Goal: Task Accomplishment & Management: Complete application form

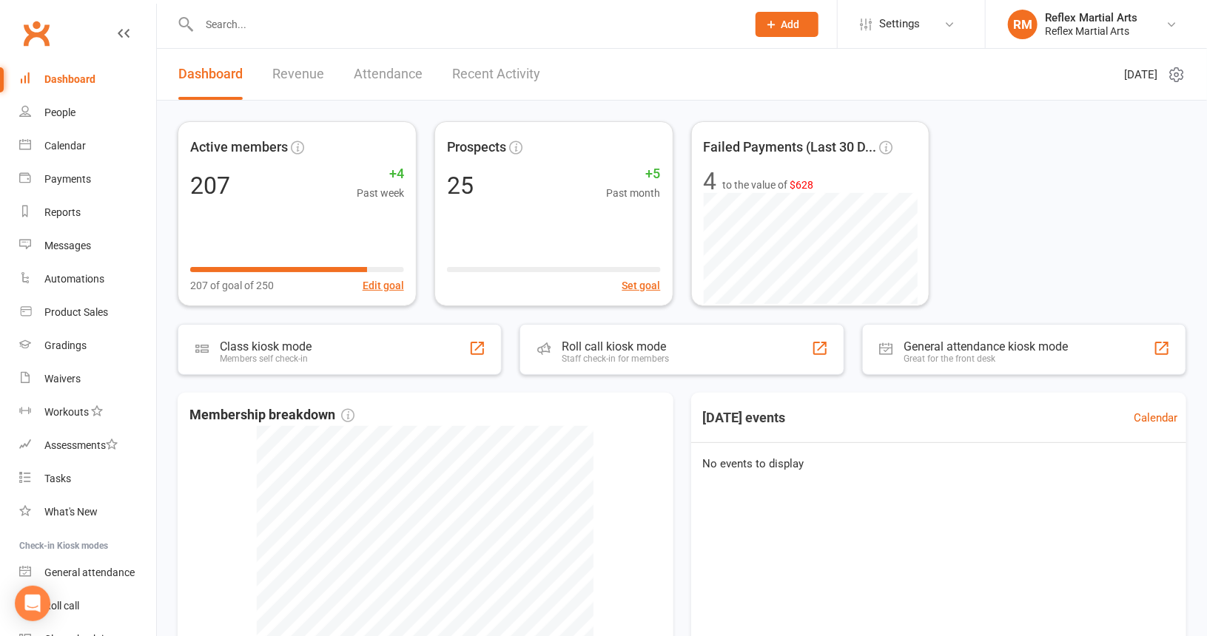
click at [471, 73] on link "Recent Activity" at bounding box center [496, 74] width 88 height 51
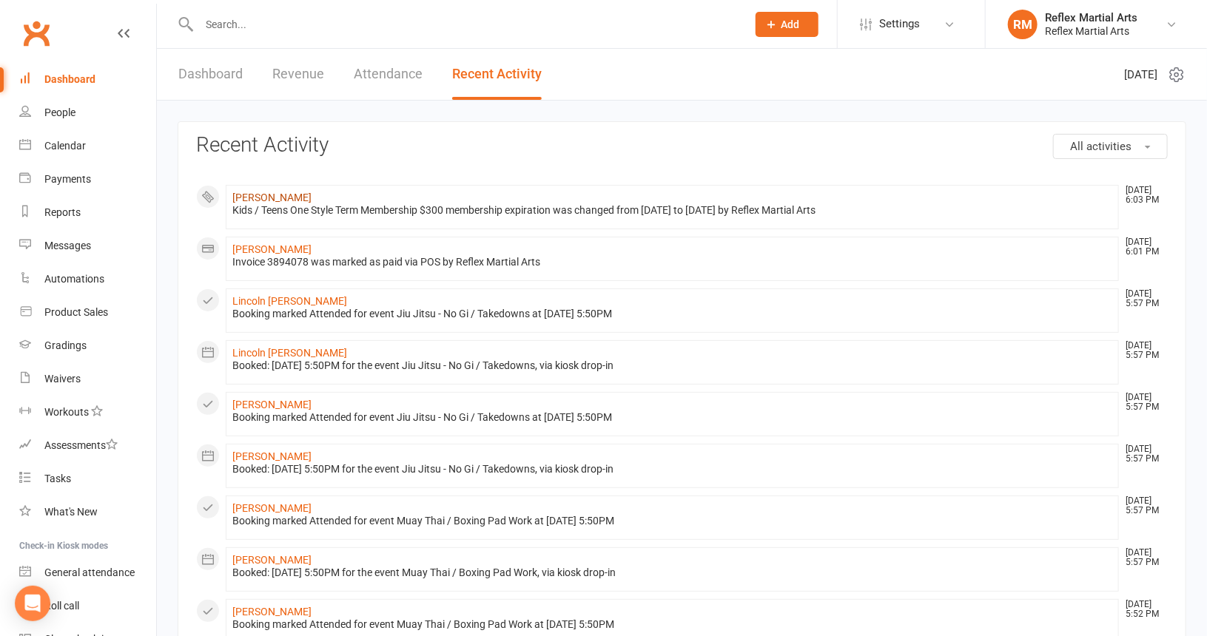
click at [292, 196] on link "[PERSON_NAME]" at bounding box center [271, 198] width 79 height 12
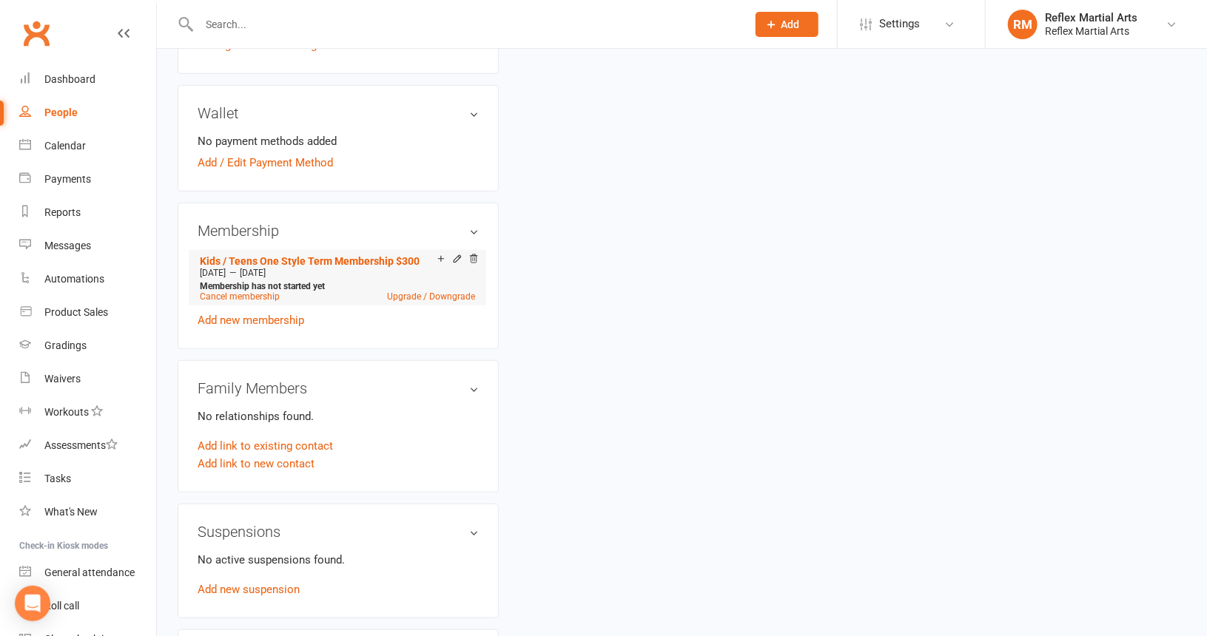
scroll to position [444, 0]
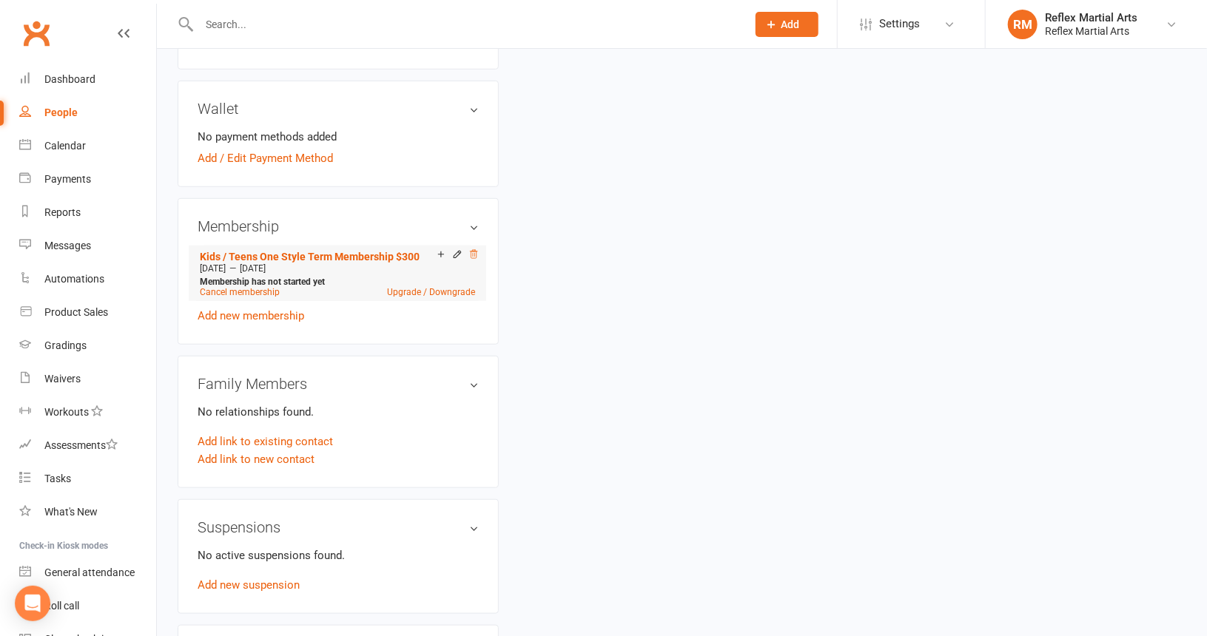
click at [475, 252] on icon at bounding box center [474, 254] width 7 height 8
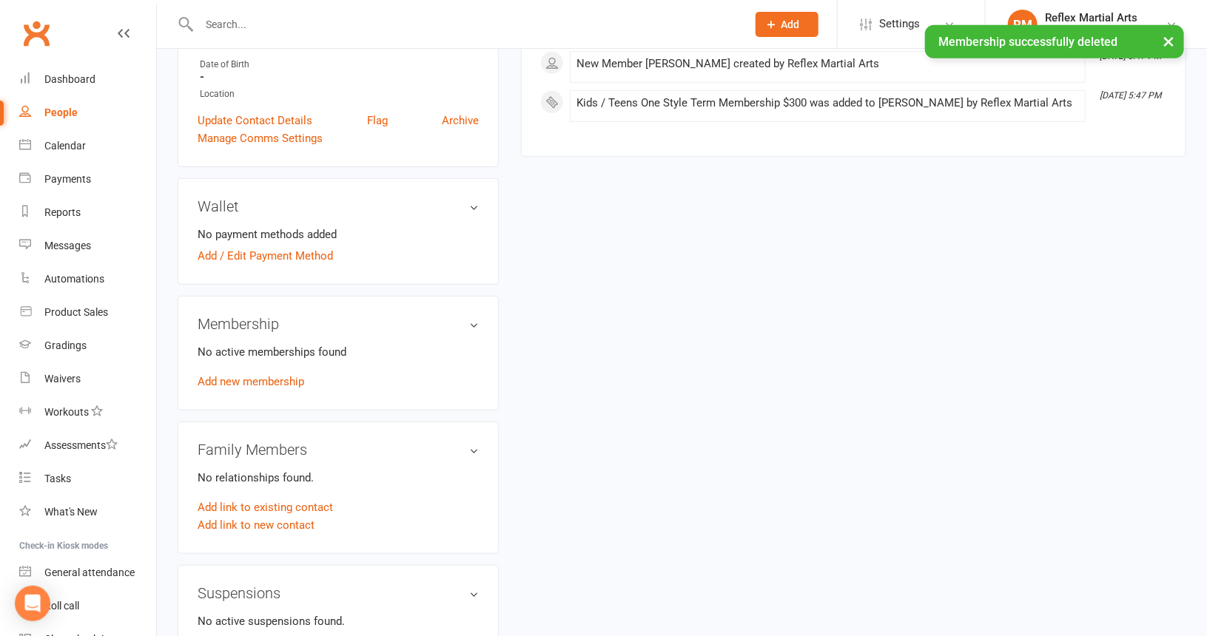
scroll to position [370, 0]
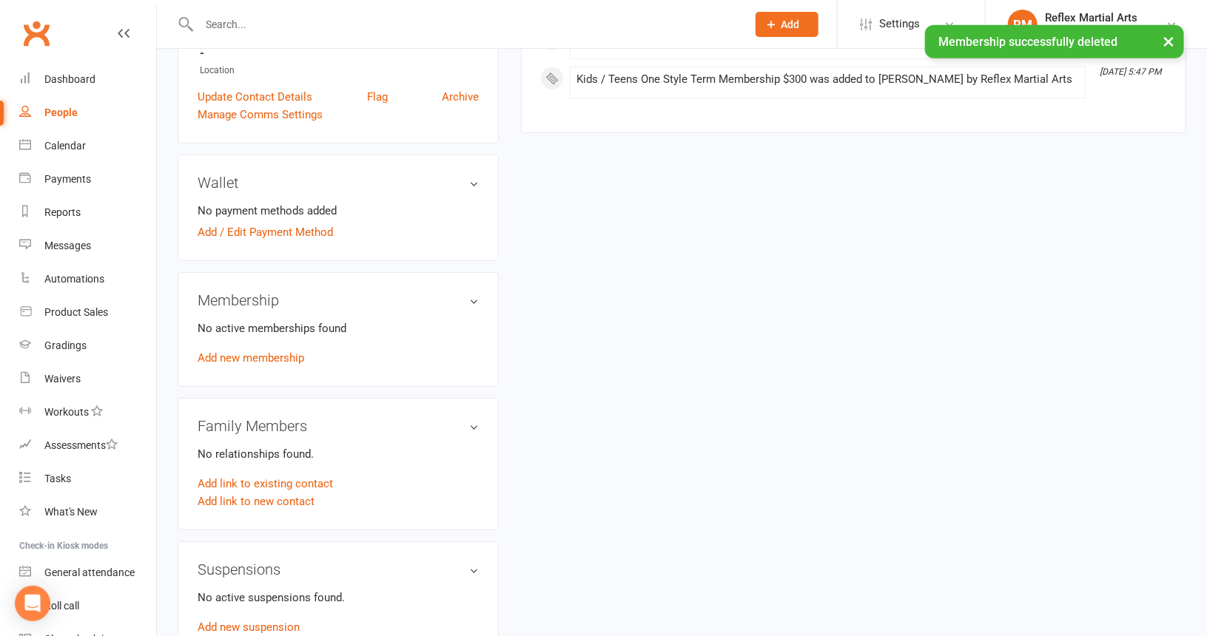
click at [279, 359] on link "Add new membership" at bounding box center [251, 357] width 107 height 13
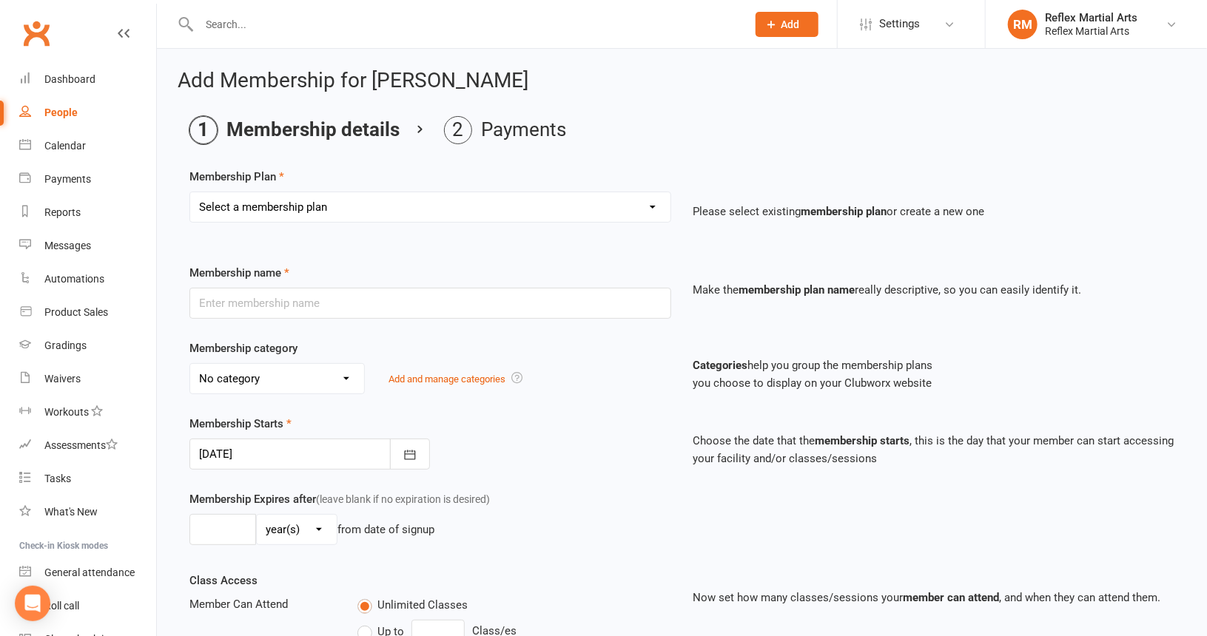
click at [403, 204] on select "Select a membership plan Create new Membership Plan Adults no contact plan $52 …" at bounding box center [430, 207] width 480 height 30
select select "8"
click at [190, 192] on select "Select a membership plan Create new Membership Plan Adults no contact plan $52 …" at bounding box center [430, 207] width 480 height 30
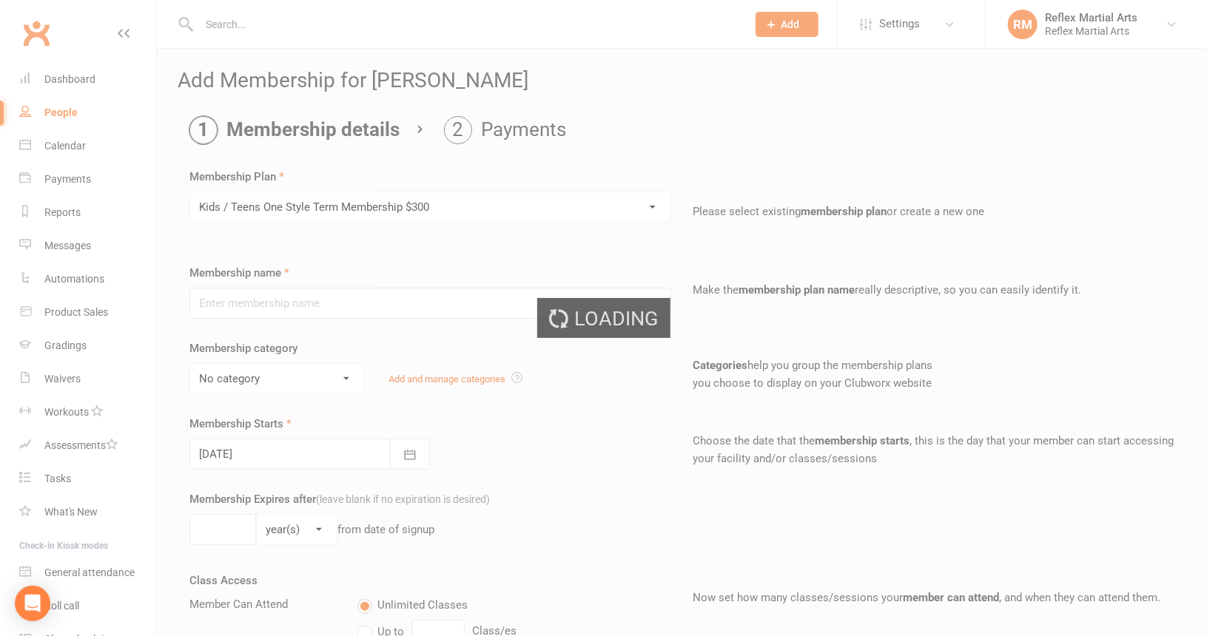
type input "Kids / Teens One Style Term Membership $300"
type input "10"
select select "1"
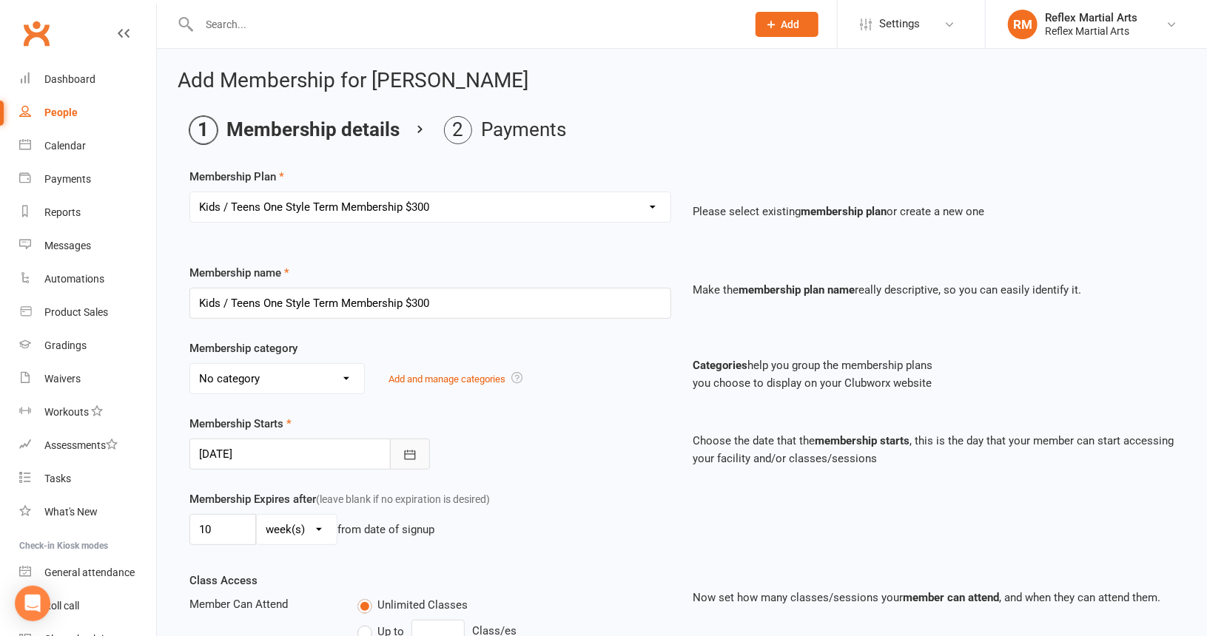
click at [409, 448] on icon "button" at bounding box center [410, 455] width 15 height 15
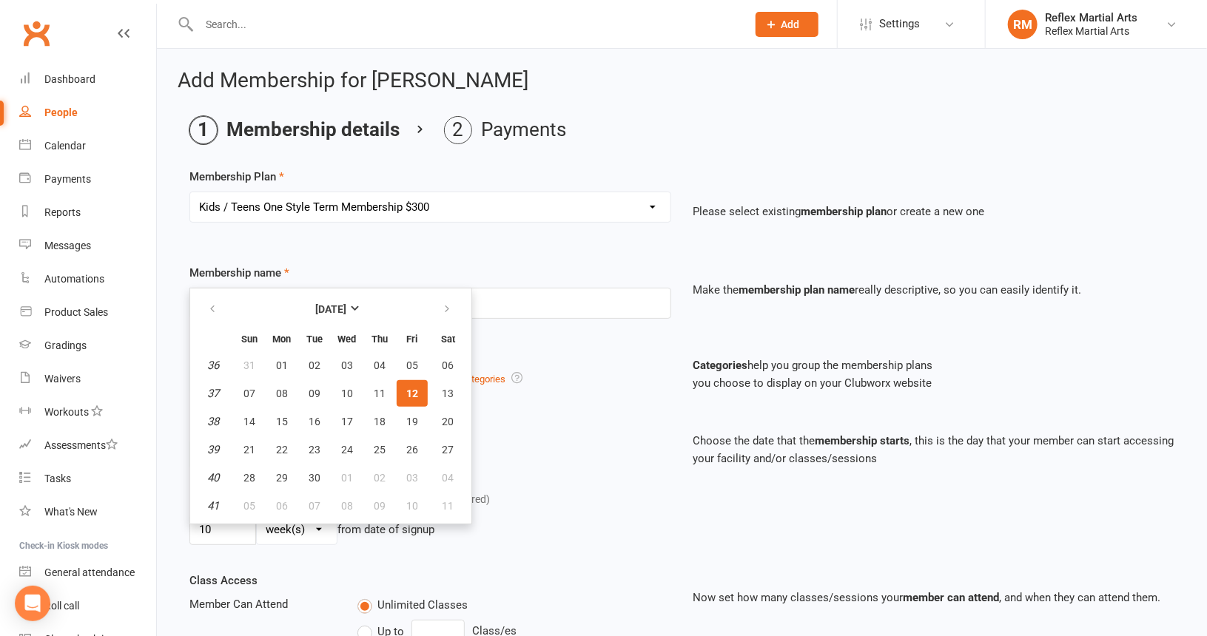
click at [491, 430] on div "Membership Starts [DATE] [DATE] Sun Mon Tue Wed Thu Fri Sat 36 31 01 02 03 04 0…" at bounding box center [430, 442] width 504 height 55
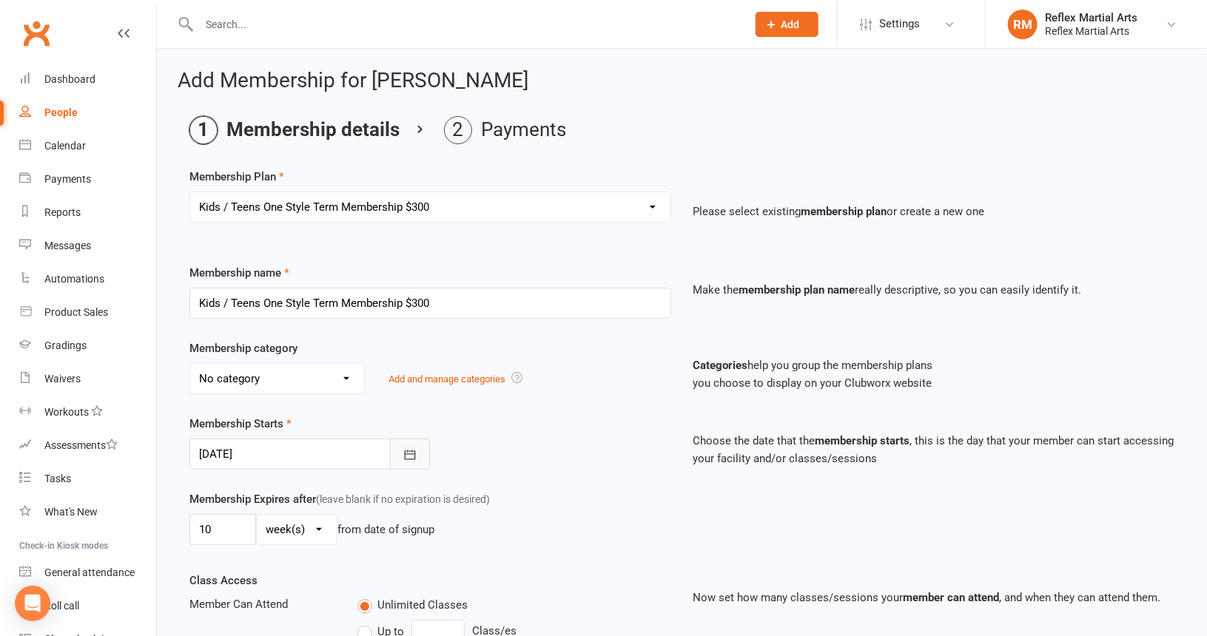
click at [409, 452] on icon "button" at bounding box center [410, 455] width 15 height 15
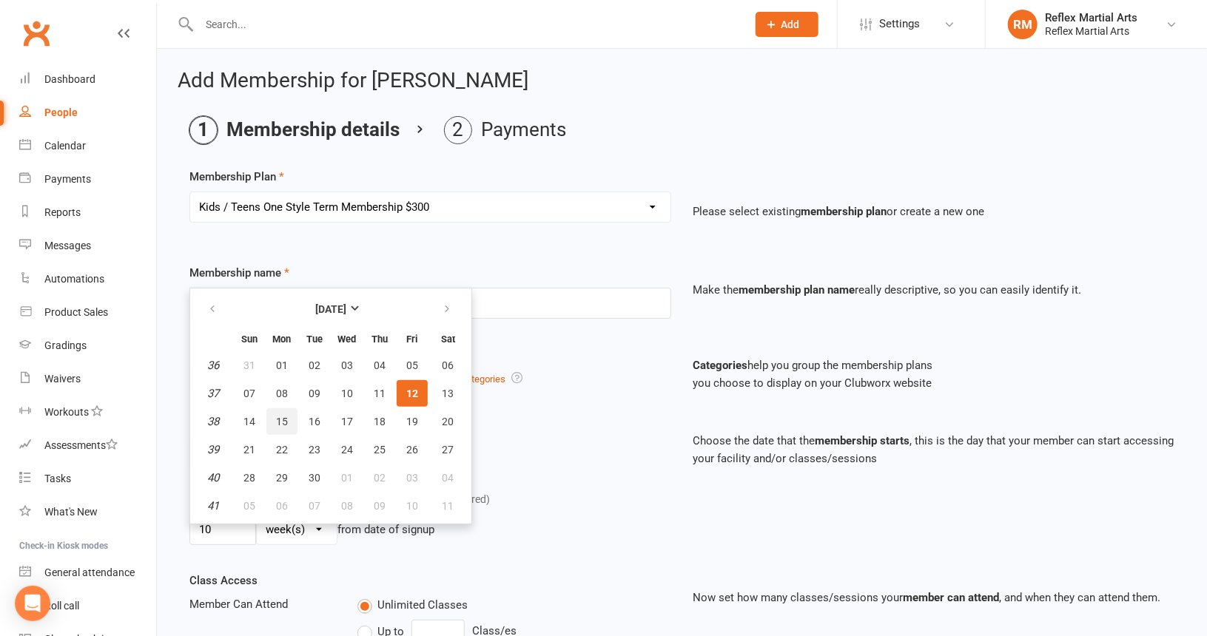
click at [285, 417] on span "15" at bounding box center [282, 422] width 12 height 12
type input "[DATE]"
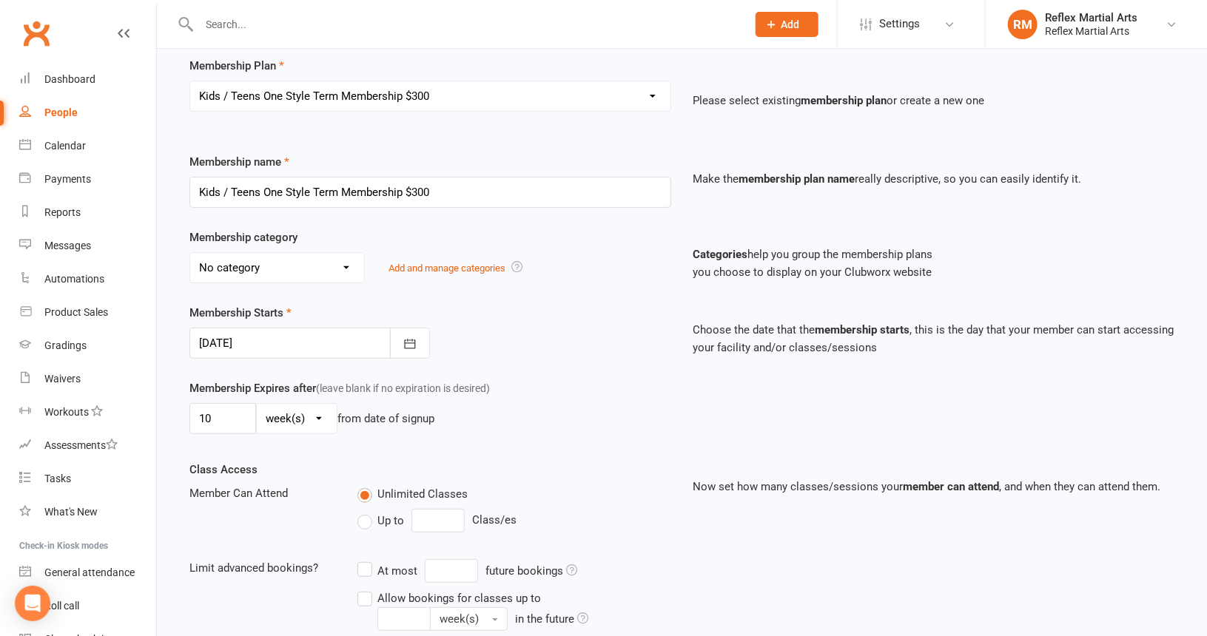
scroll to position [148, 0]
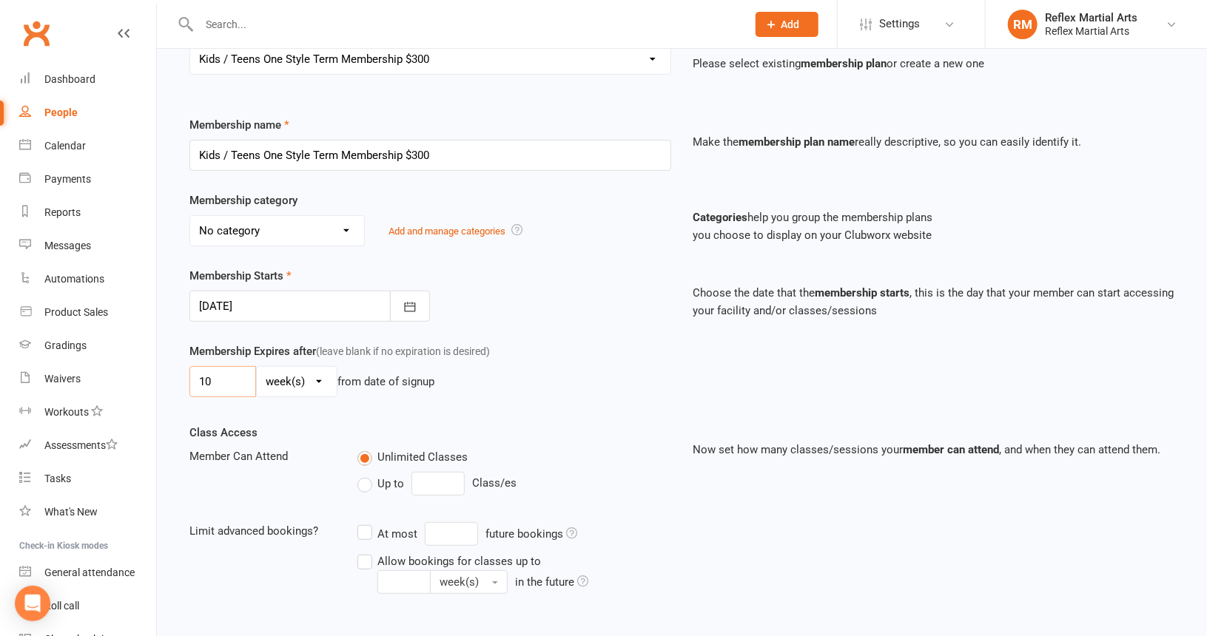
click at [218, 373] on input "10" at bounding box center [222, 381] width 67 height 31
type input "1"
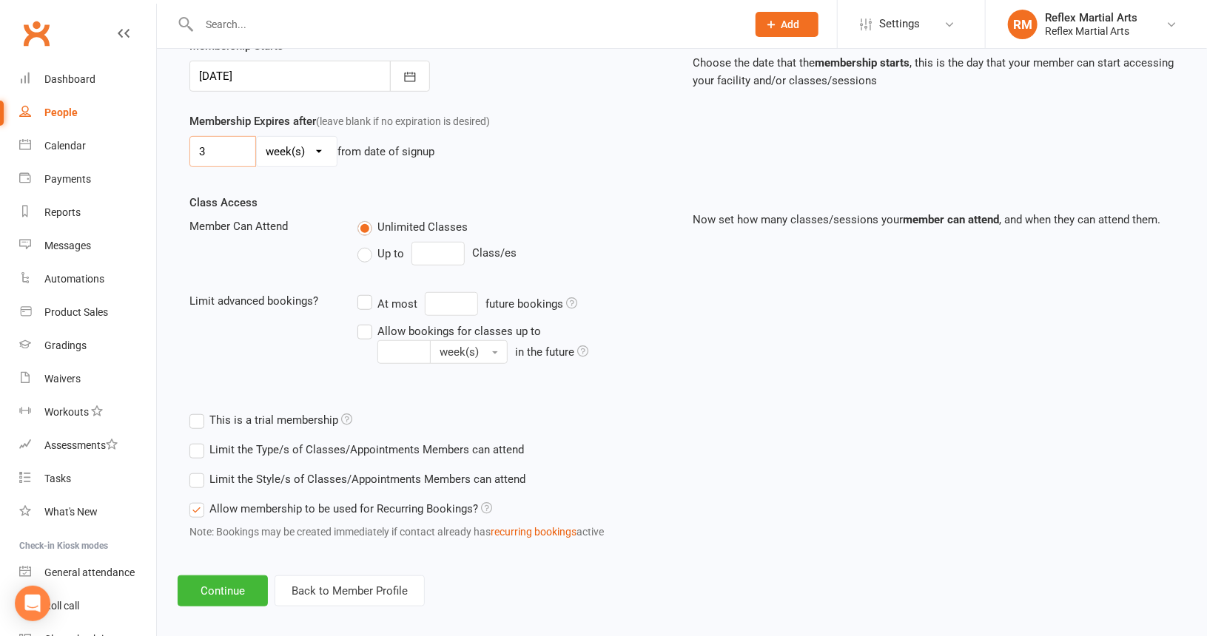
scroll to position [386, 0]
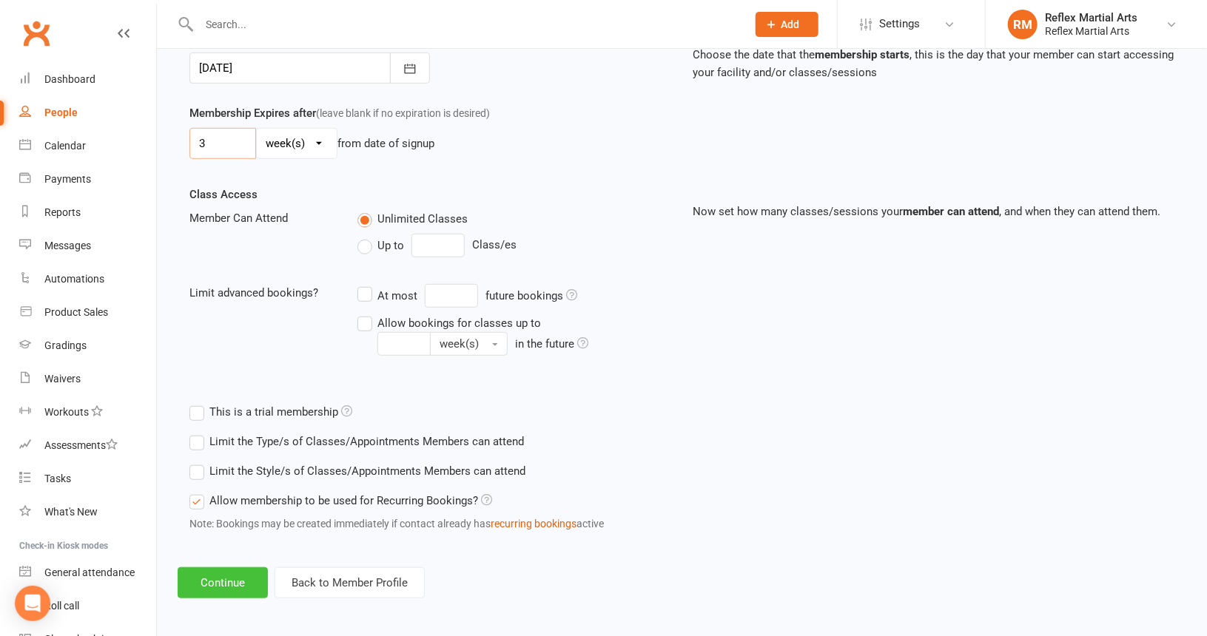
type input "3"
click at [229, 583] on button "Continue" at bounding box center [223, 583] width 90 height 31
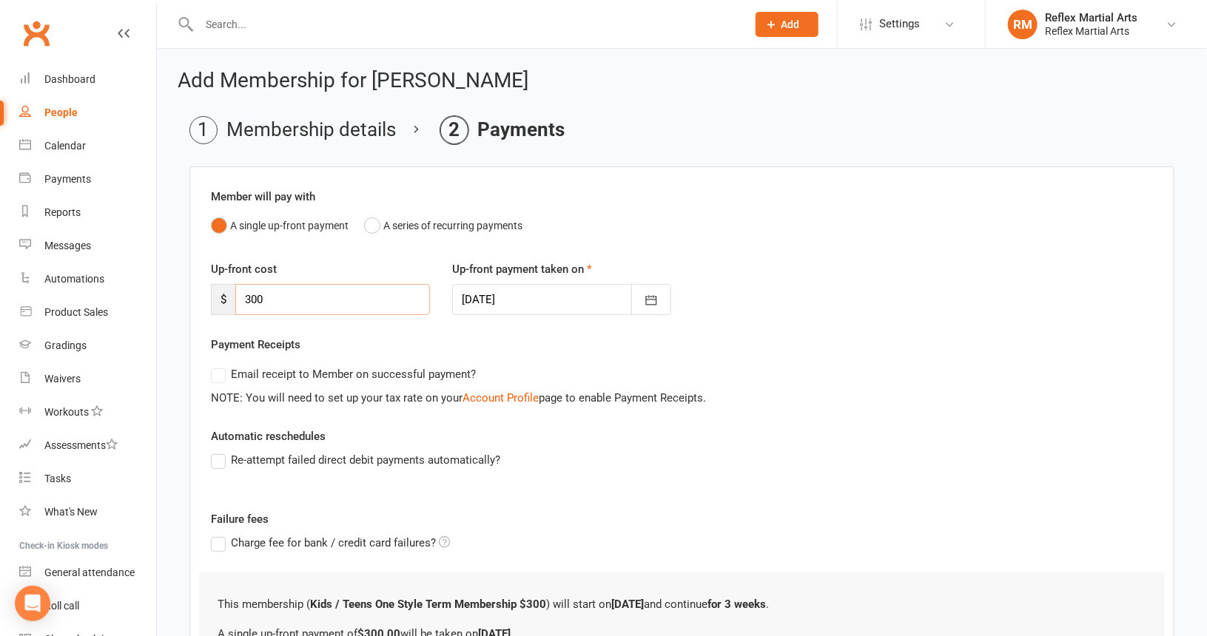
click at [280, 294] on input "300" at bounding box center [332, 299] width 195 height 31
type input "3"
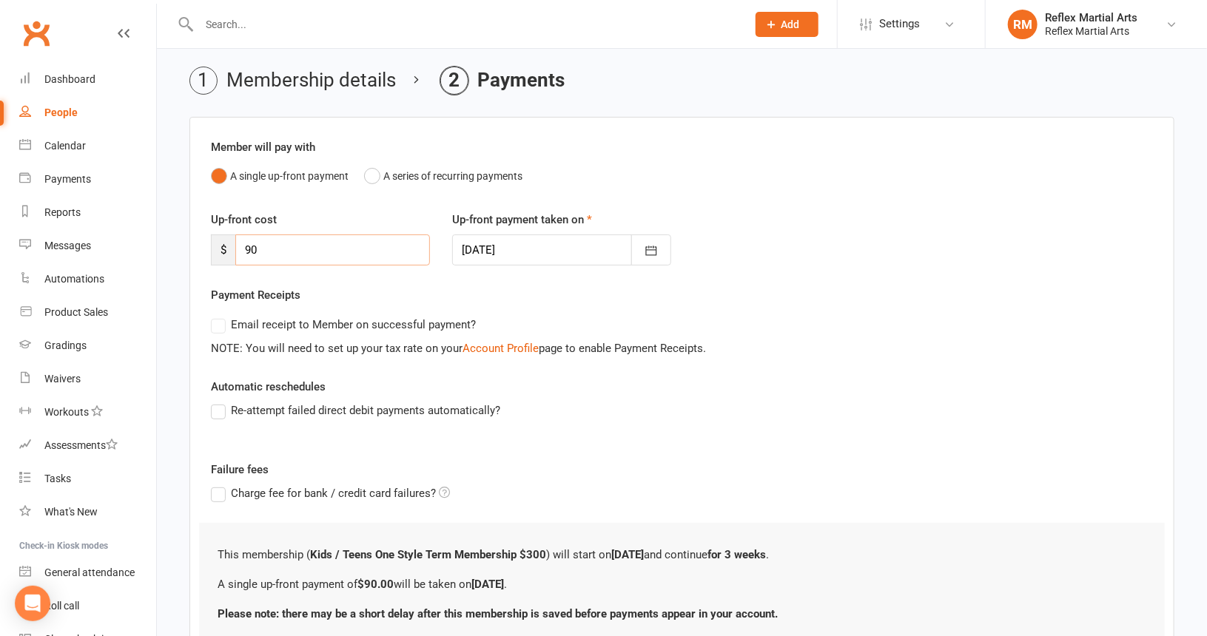
scroll to position [166, 0]
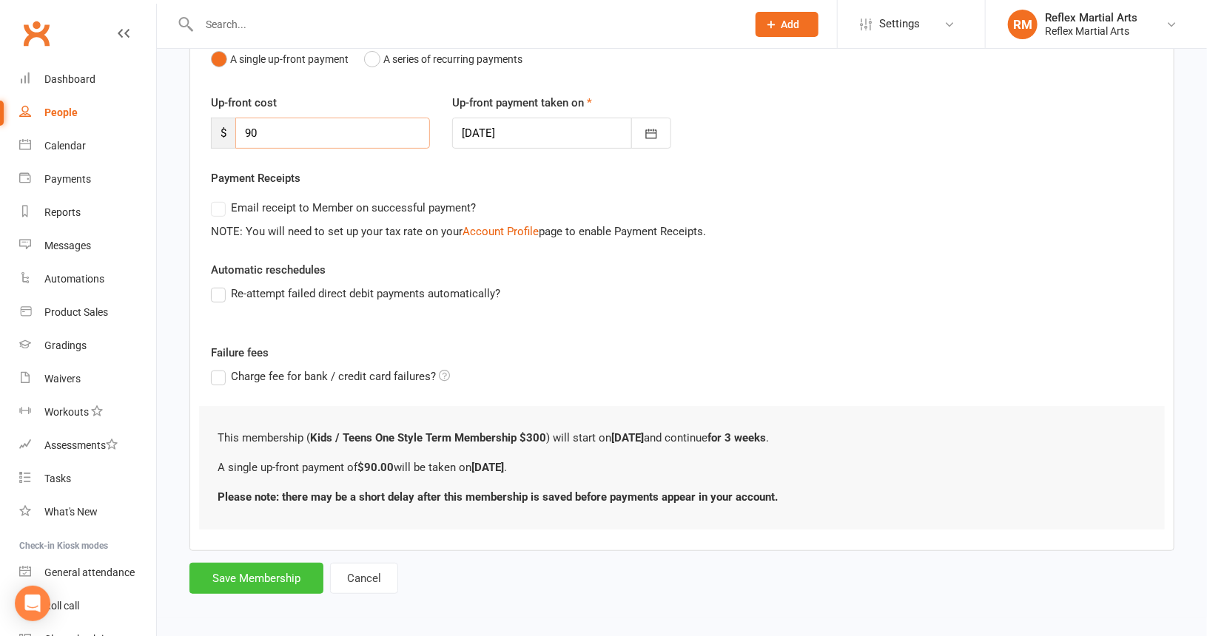
type input "90"
click at [282, 573] on button "Save Membership" at bounding box center [256, 578] width 134 height 31
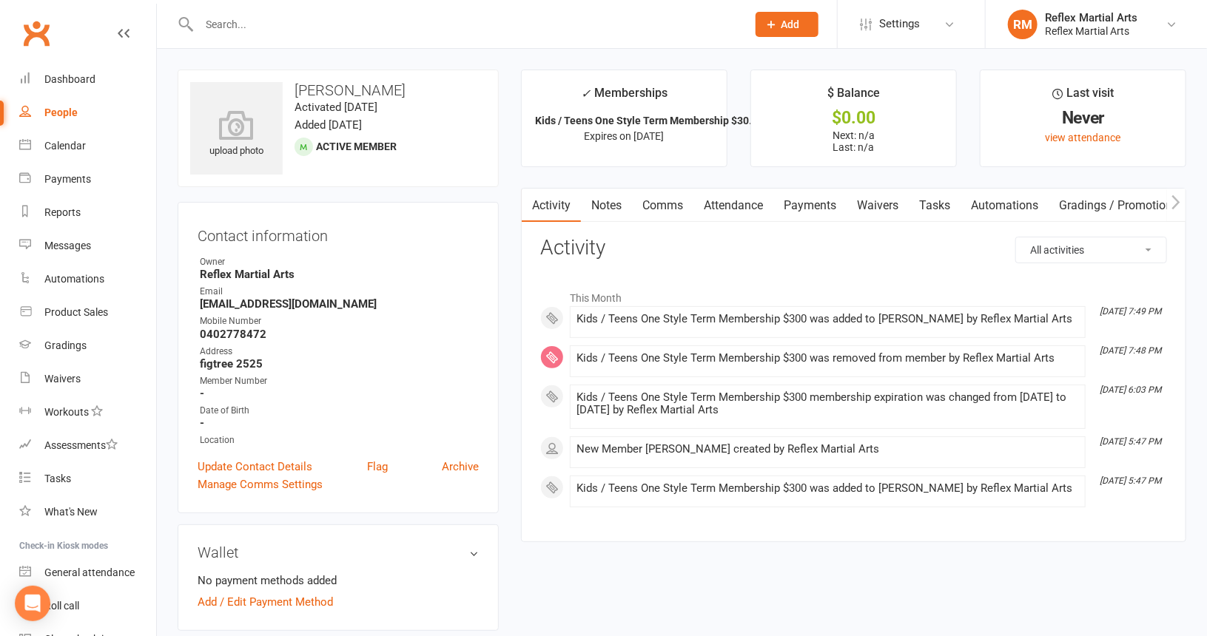
click at [819, 204] on link "Payments" at bounding box center [809, 206] width 73 height 34
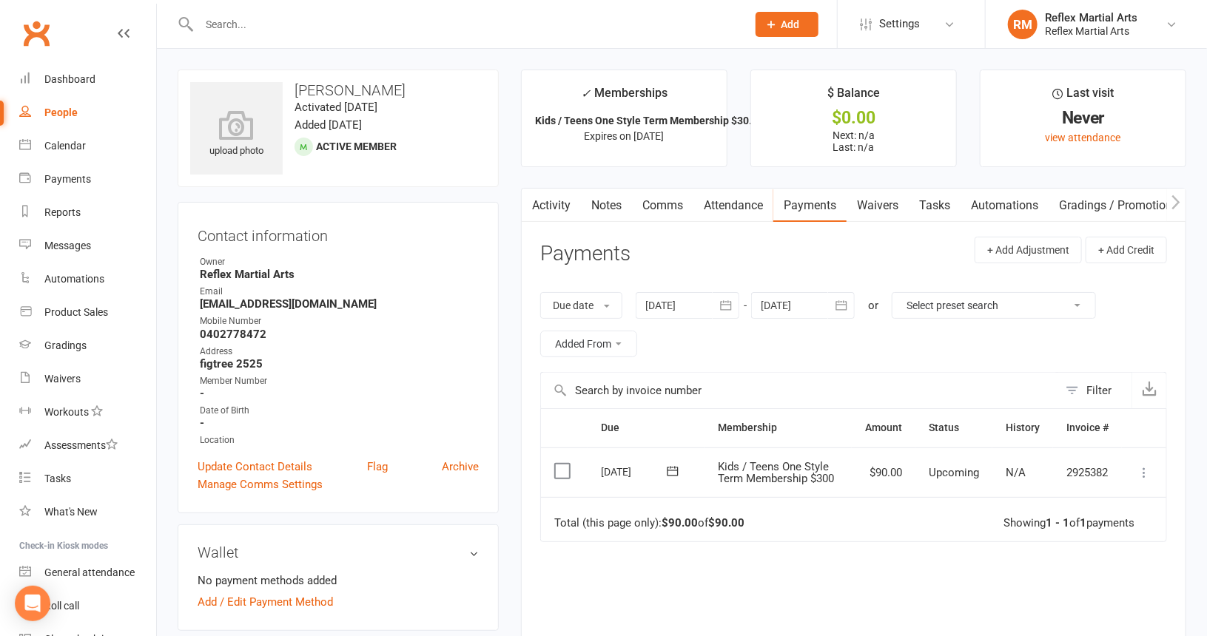
click at [1142, 468] on icon at bounding box center [1144, 472] width 15 height 15
click at [1085, 532] on link "Mark as Paid (POS)" at bounding box center [1079, 531] width 147 height 30
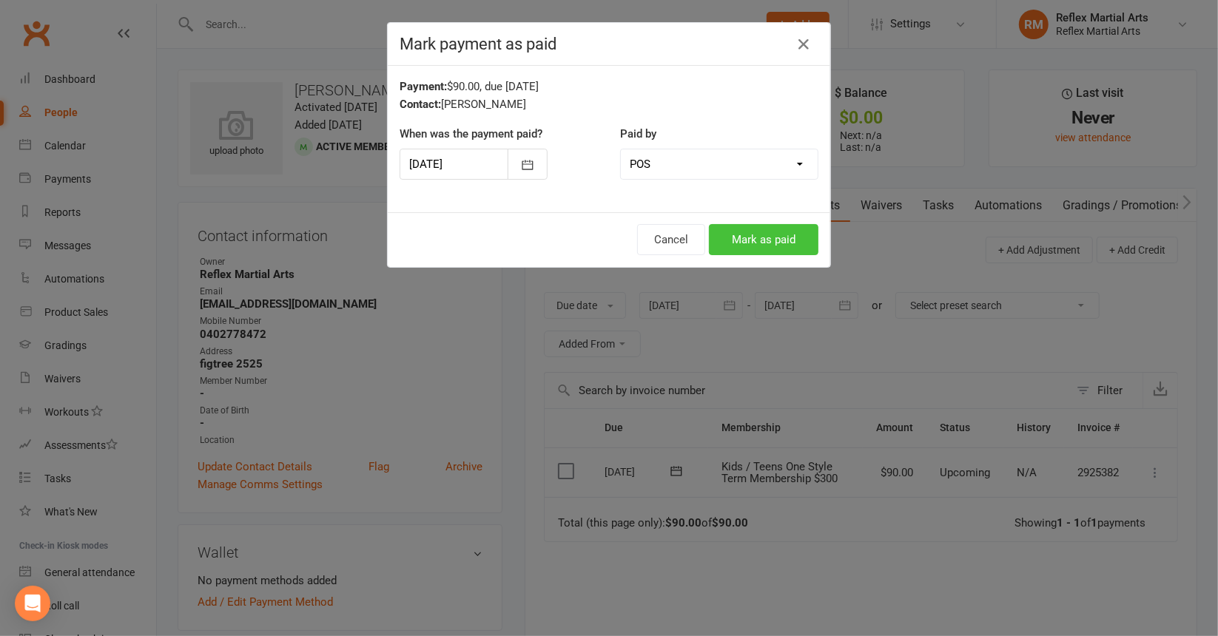
click at [745, 240] on button "Mark as paid" at bounding box center [764, 239] width 110 height 31
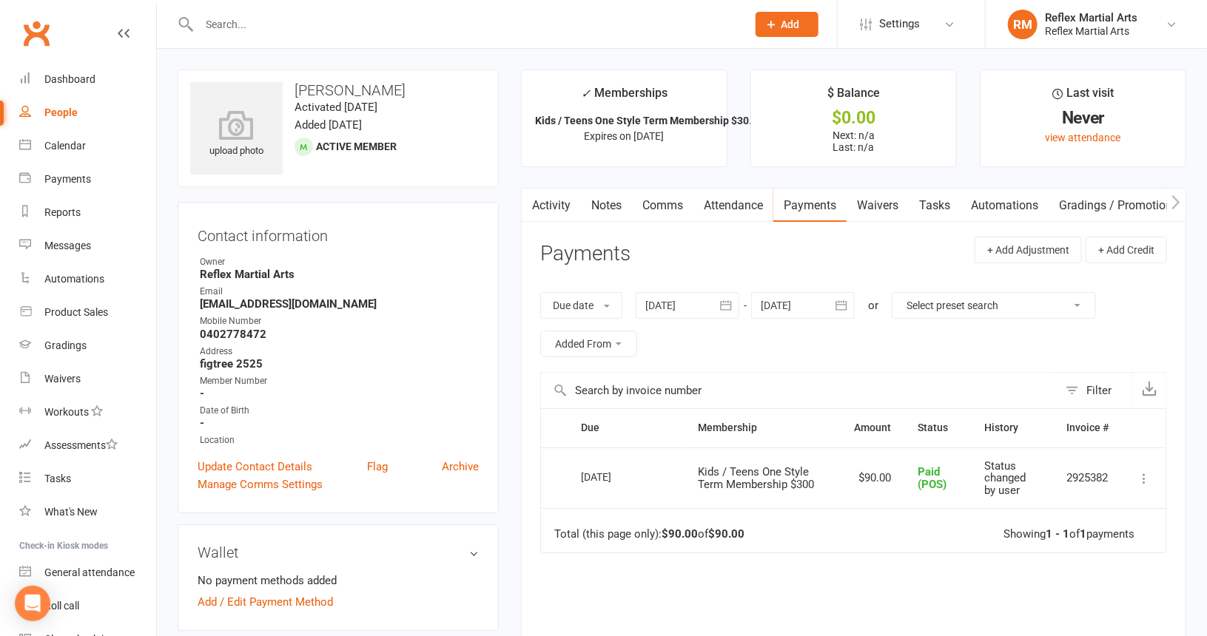
click at [231, 21] on input "text" at bounding box center [466, 24] width 542 height 21
click at [86, 77] on div "Dashboard" at bounding box center [69, 79] width 51 height 12
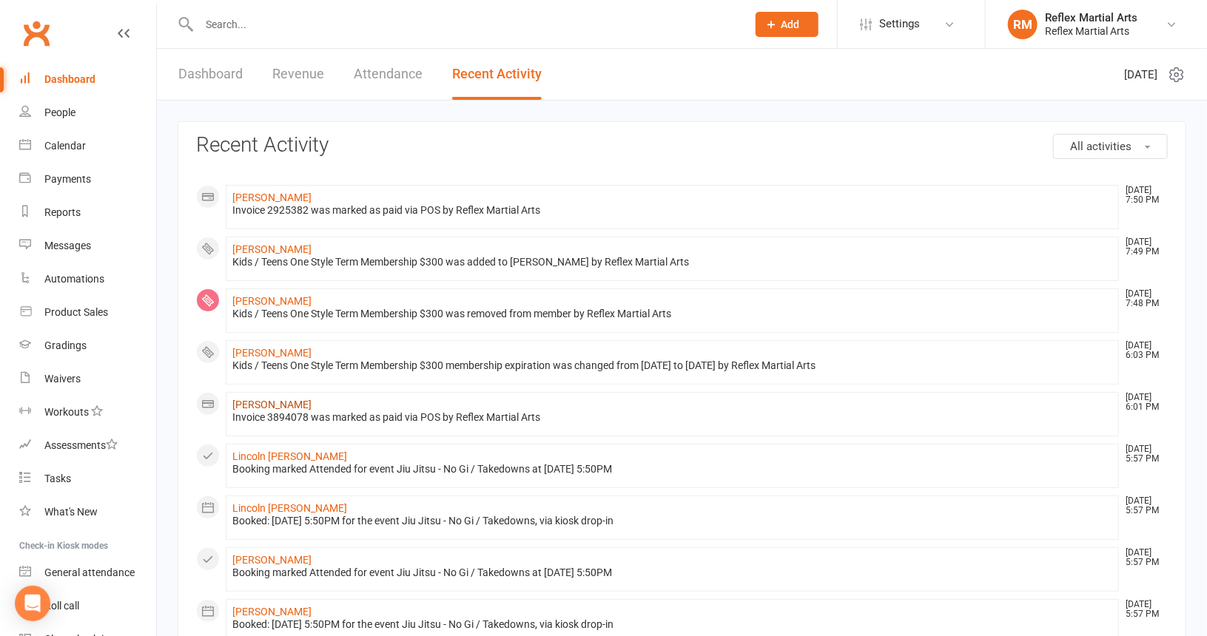
click at [261, 399] on link "[PERSON_NAME]" at bounding box center [271, 405] width 79 height 12
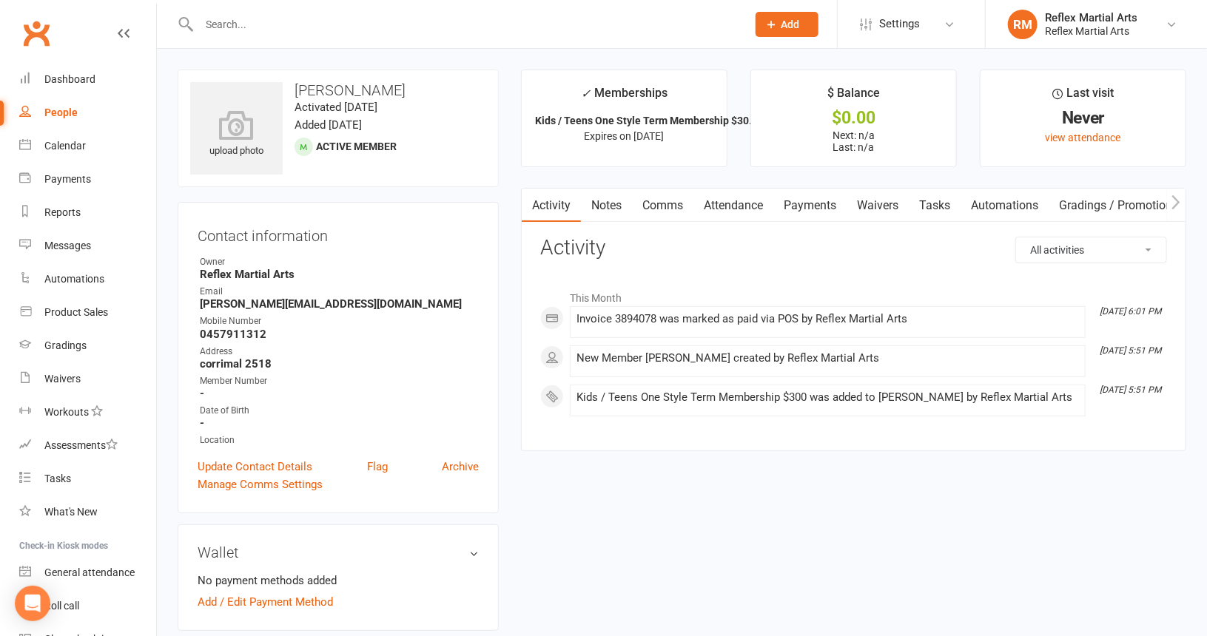
click at [672, 205] on link "Comms" at bounding box center [662, 206] width 61 height 34
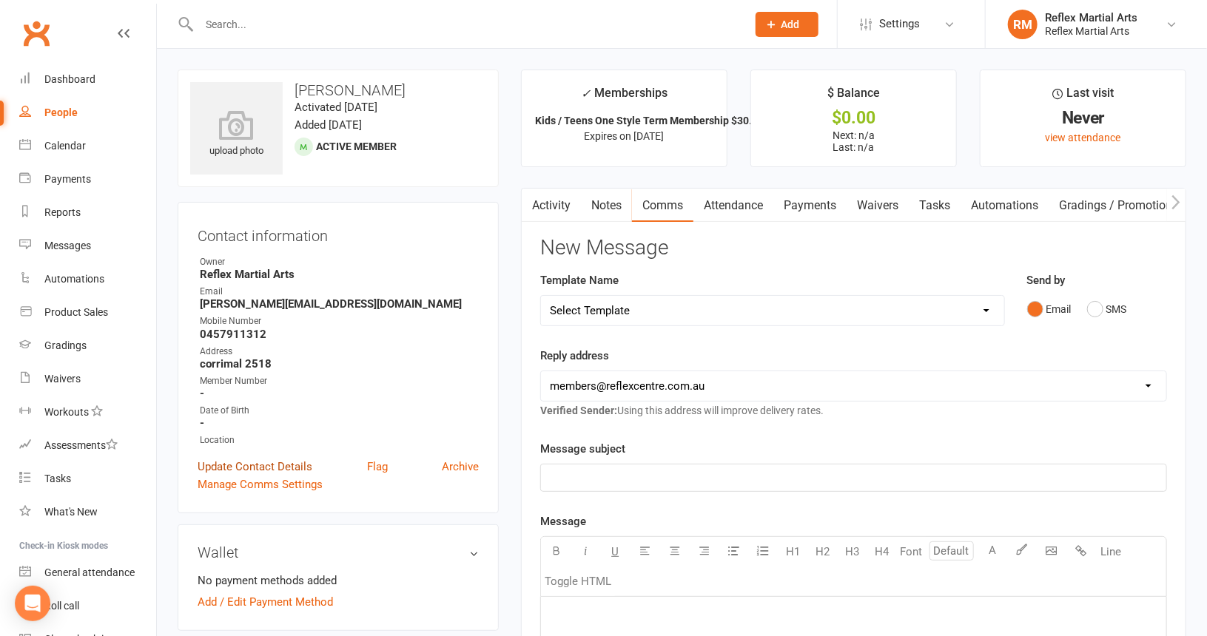
click at [271, 468] on link "Update Contact Details" at bounding box center [255, 467] width 115 height 18
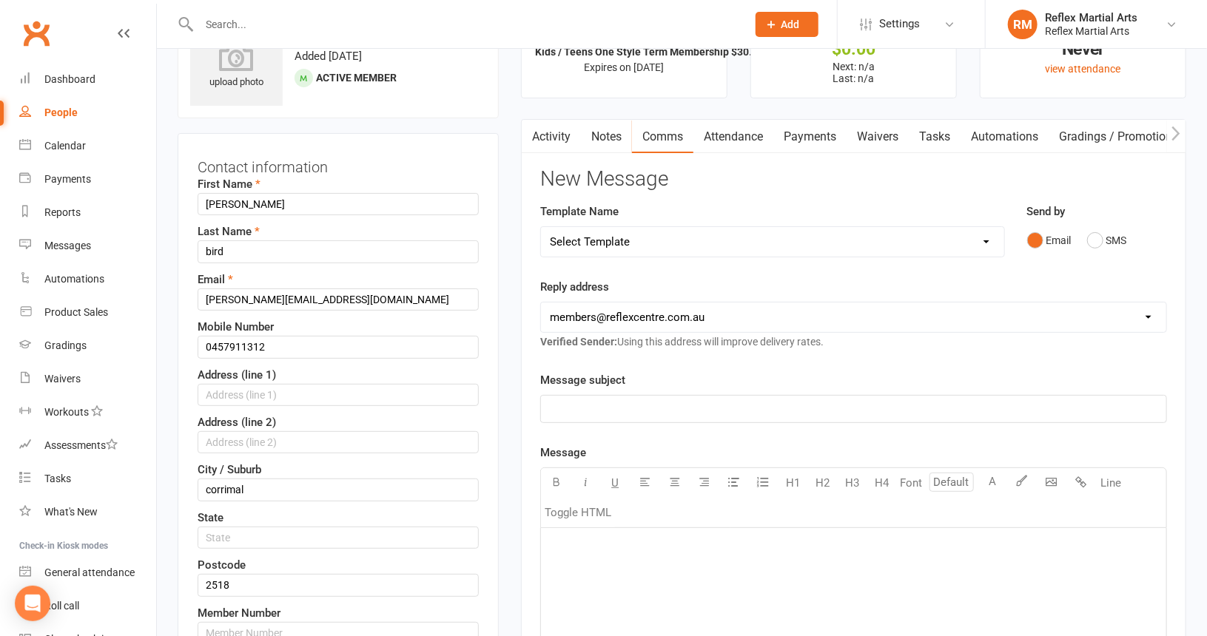
scroll to position [70, 0]
click at [211, 246] on input "bird" at bounding box center [338, 251] width 281 height 22
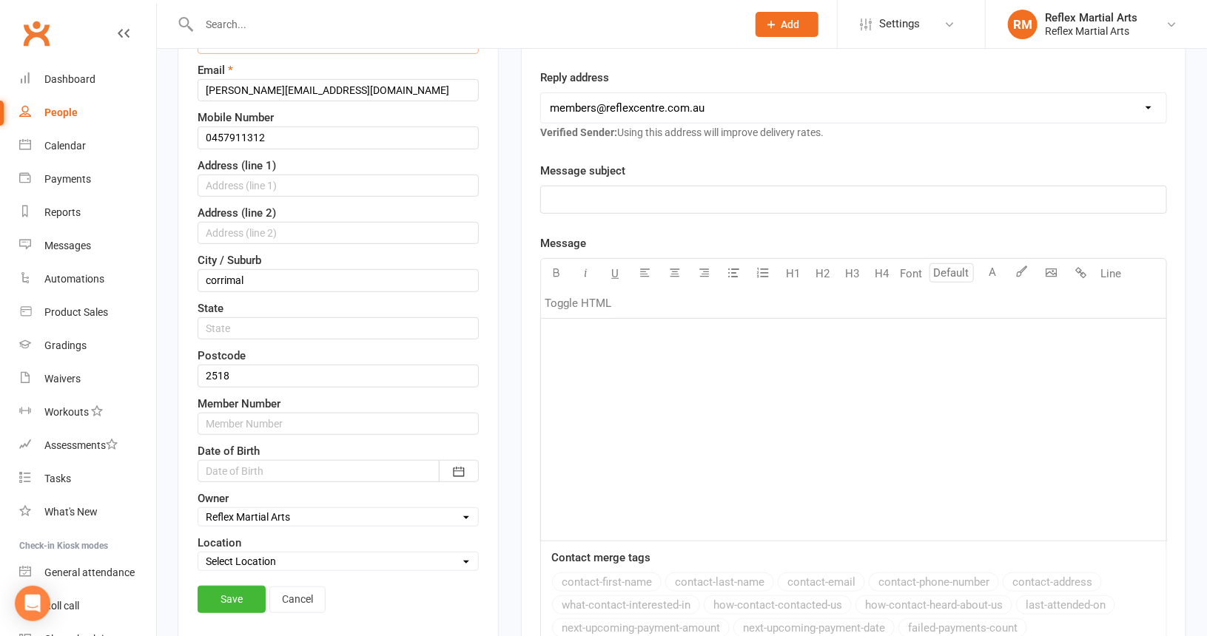
scroll to position [292, 0]
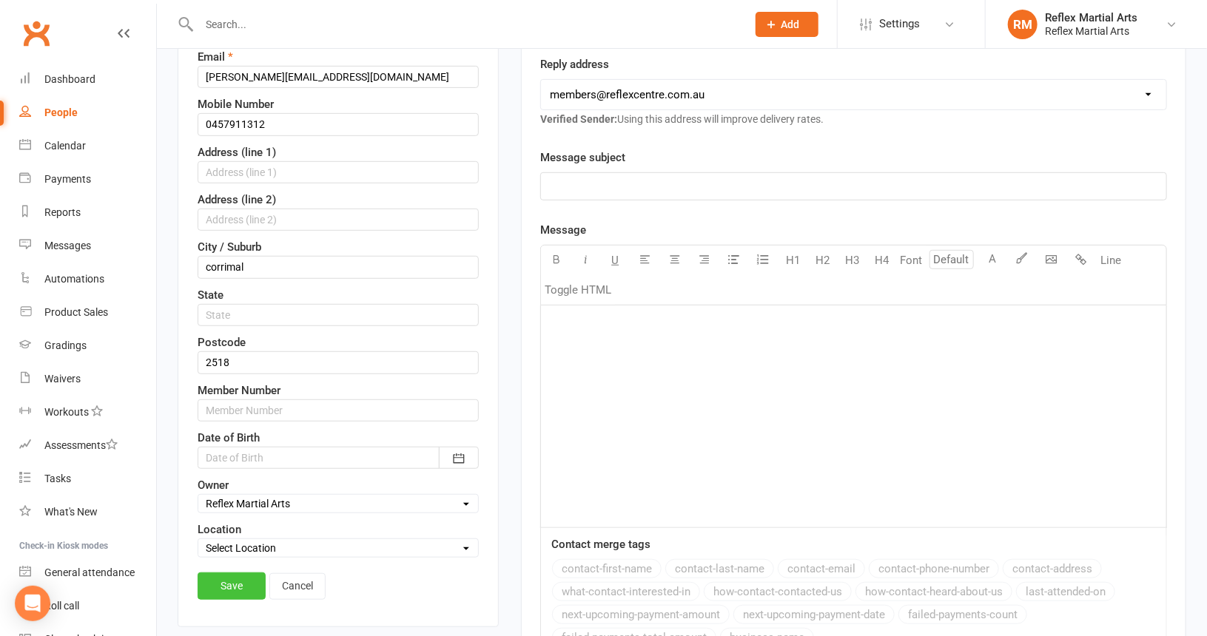
type input "Bird"
click at [238, 573] on link "Save" at bounding box center [232, 586] width 68 height 27
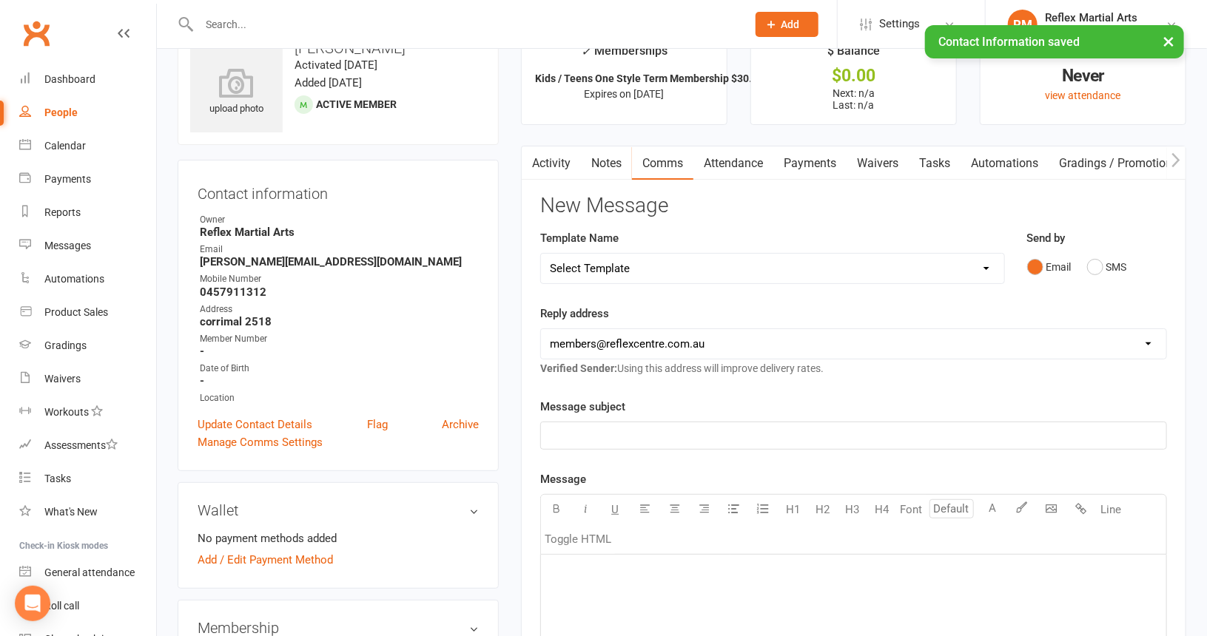
scroll to position [74, 0]
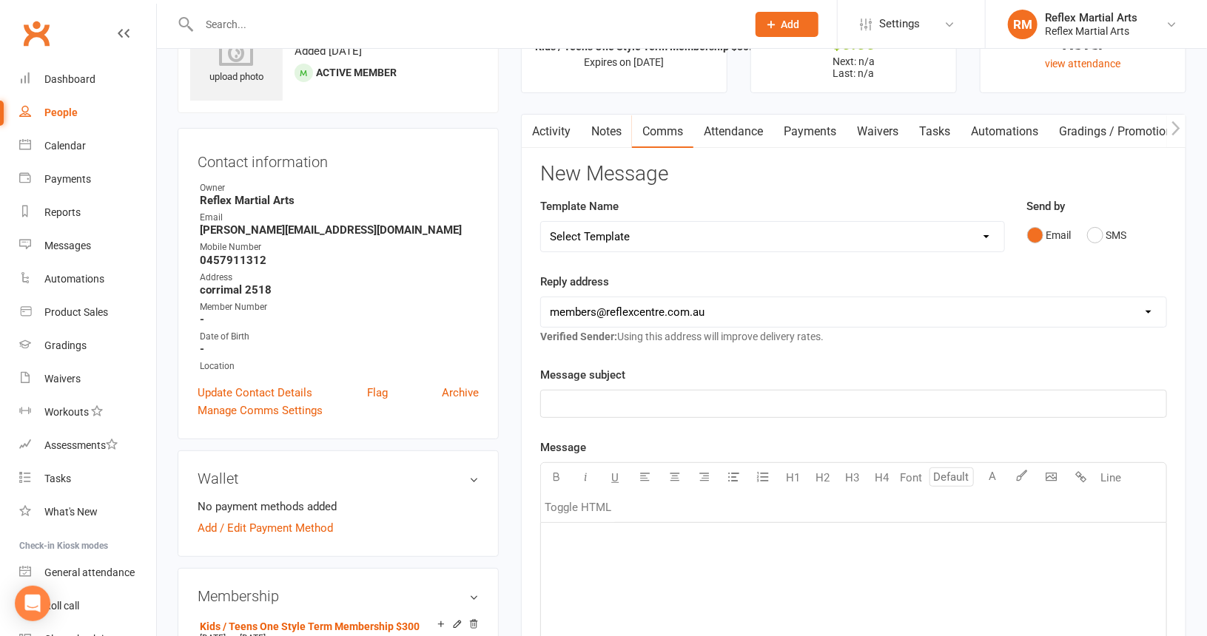
click at [708, 243] on select "Select Template [SMS] [Default template - review before using] Appointment remi…" at bounding box center [772, 237] width 462 height 30
click at [923, 194] on div "New Message Template Name Select Template [SMS] [Default template - review befo…" at bounding box center [853, 579] width 627 height 832
click at [627, 397] on p "﻿" at bounding box center [853, 404] width 607 height 18
click at [1099, 235] on button "SMS" at bounding box center [1107, 235] width 40 height 28
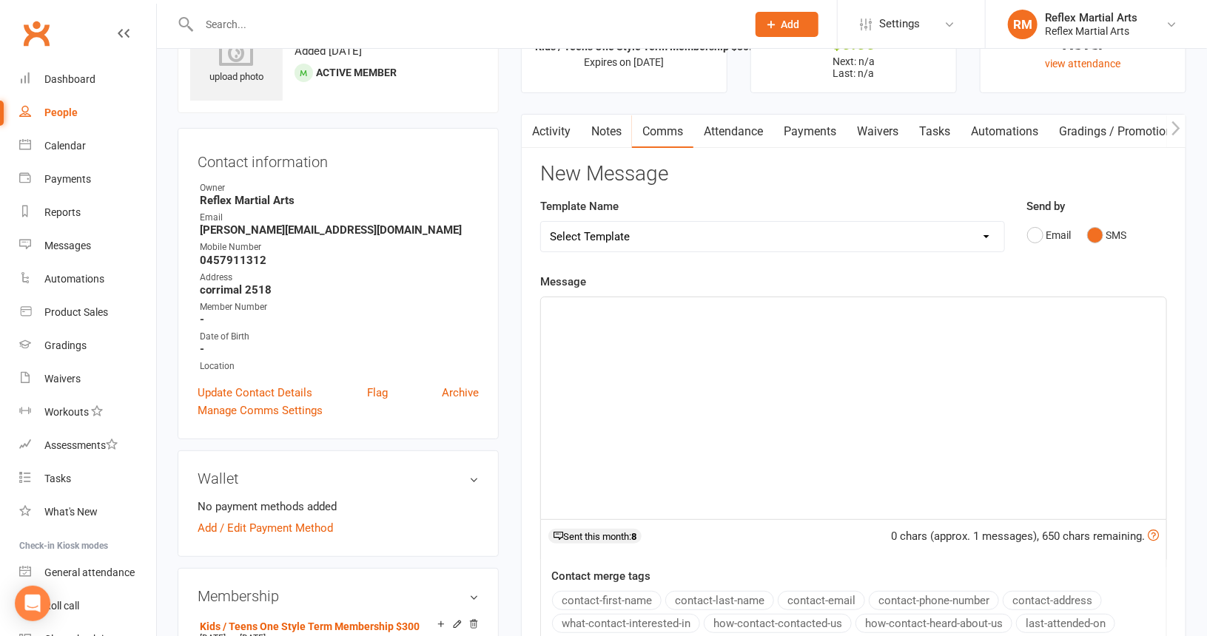
click at [607, 363] on div "﻿" at bounding box center [853, 408] width 625 height 222
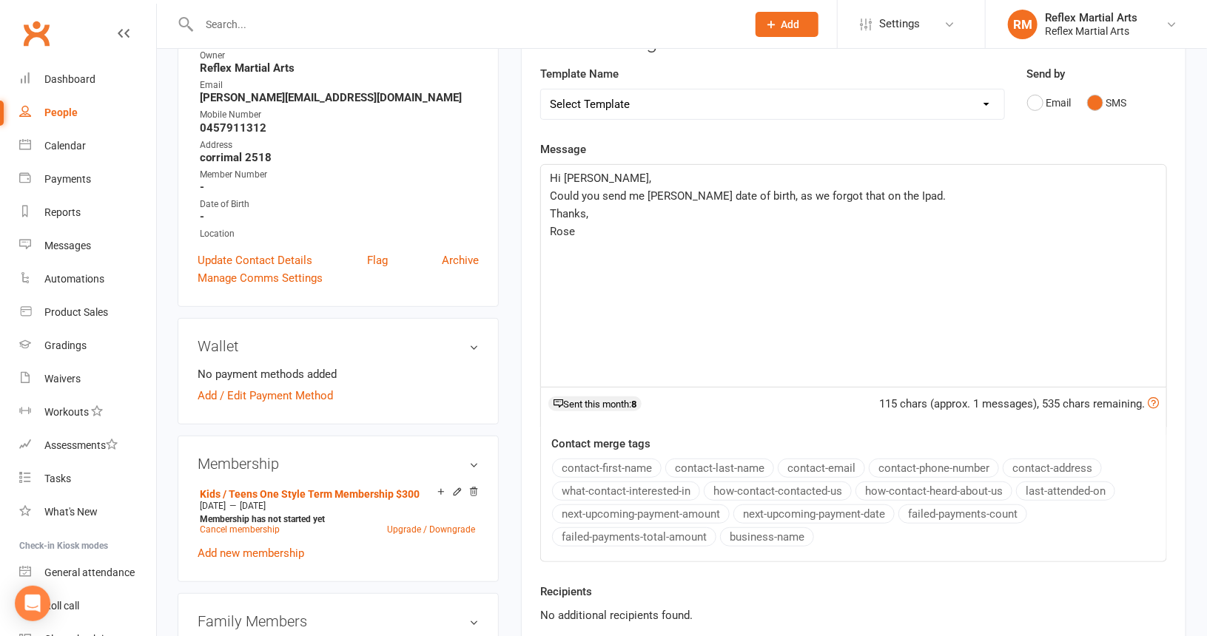
scroll to position [238, 0]
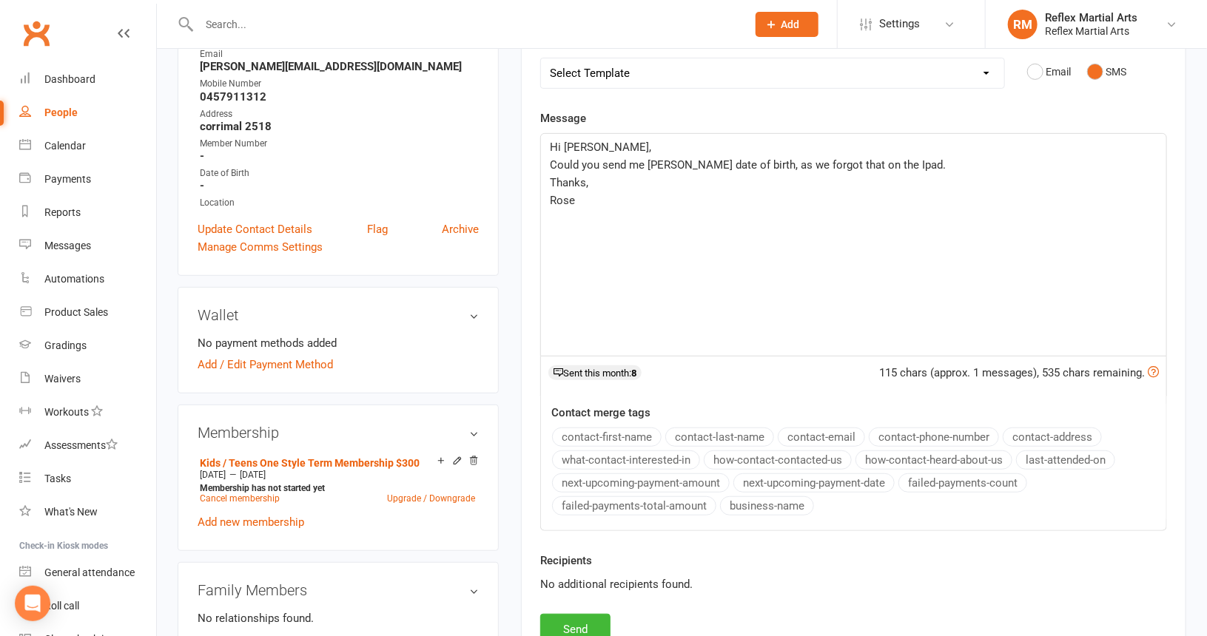
click at [753, 504] on button "business-name" at bounding box center [767, 505] width 94 height 19
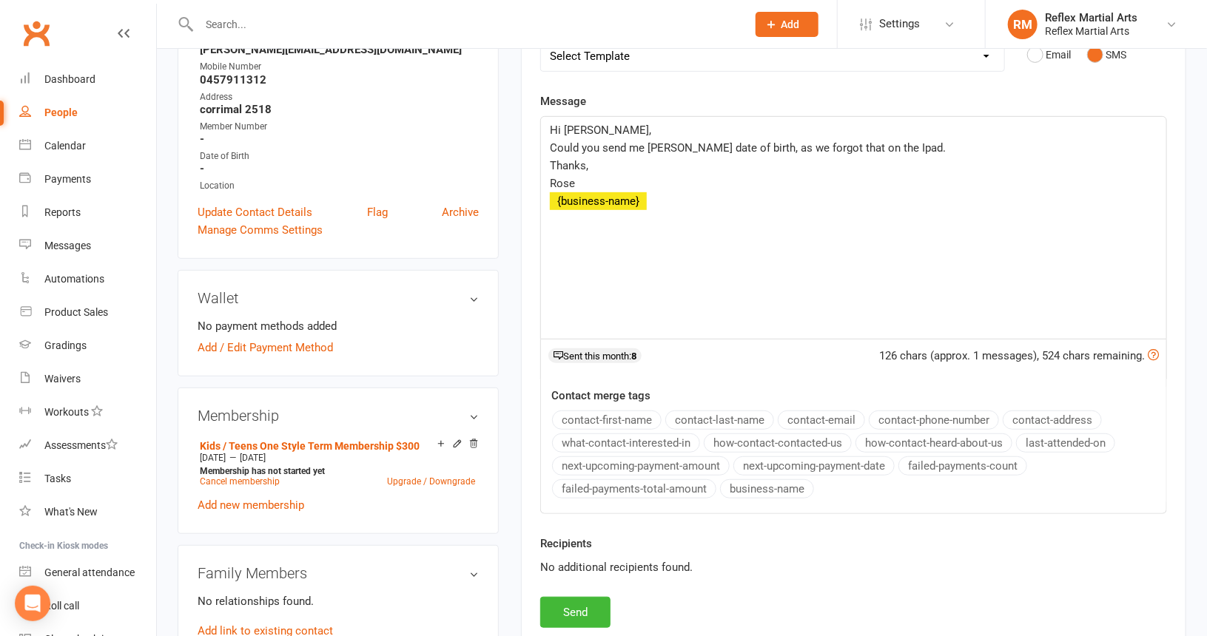
scroll to position [312, 0]
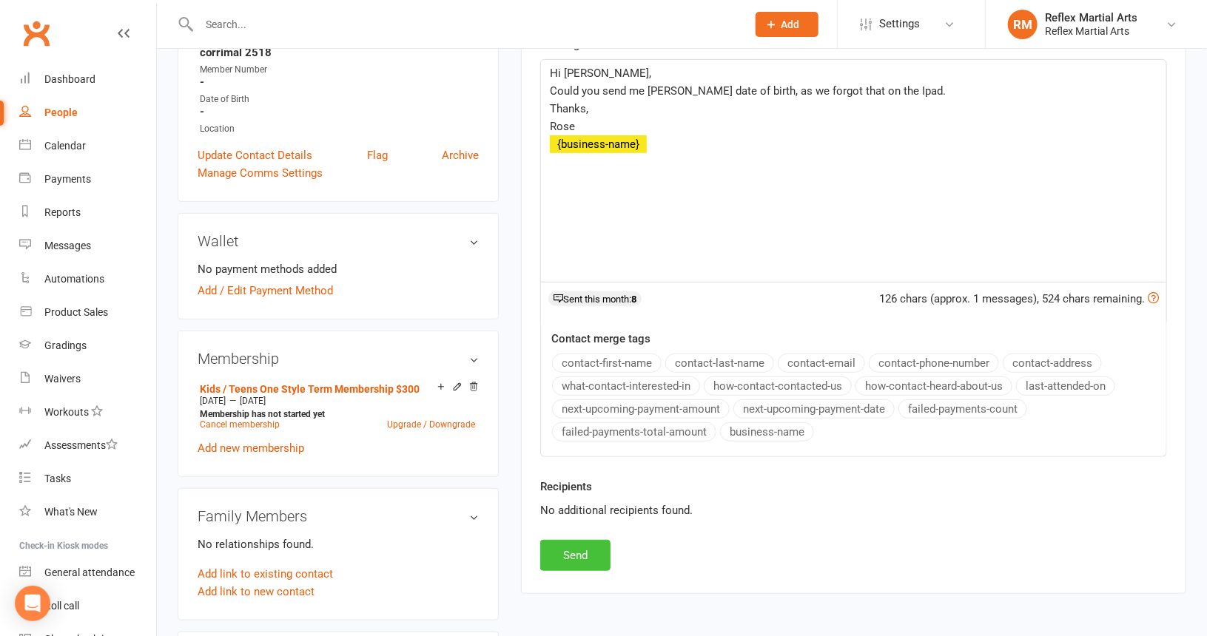
click at [589, 548] on button "Send" at bounding box center [575, 555] width 70 height 31
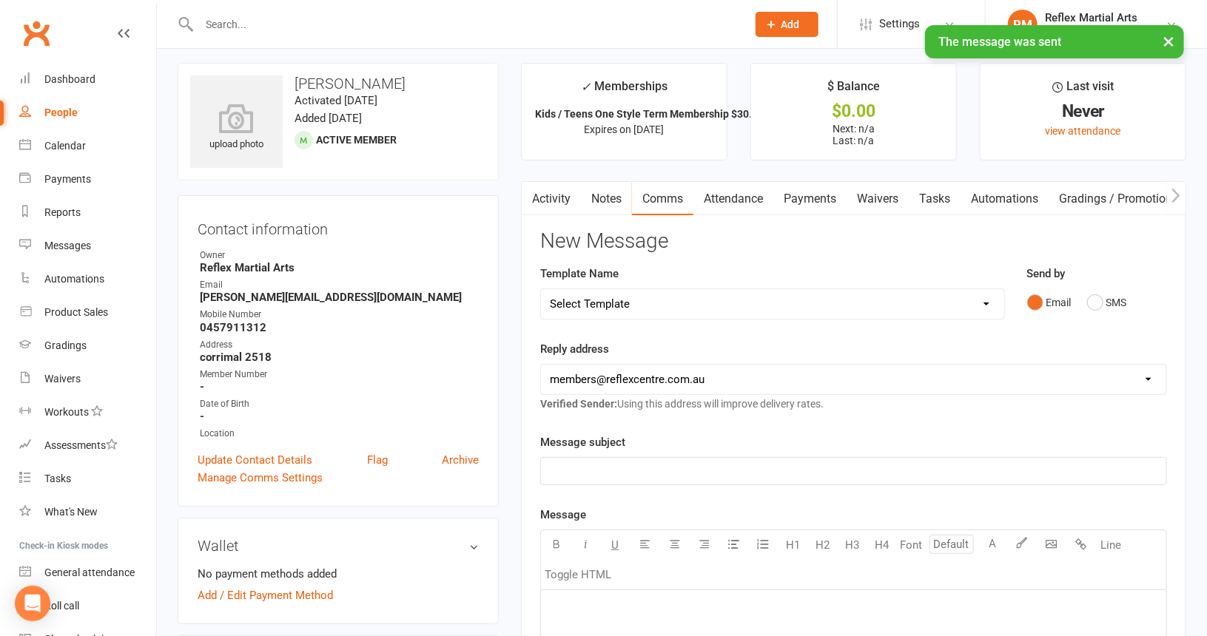
scroll to position [0, 0]
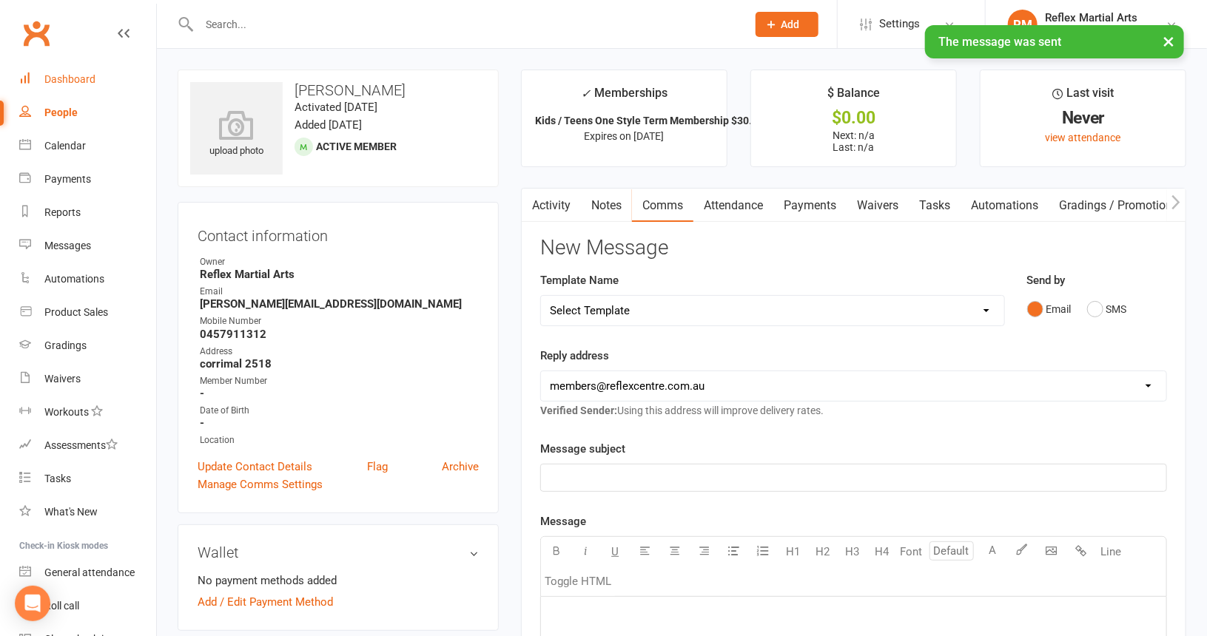
click at [78, 81] on div "Dashboard" at bounding box center [69, 79] width 51 height 12
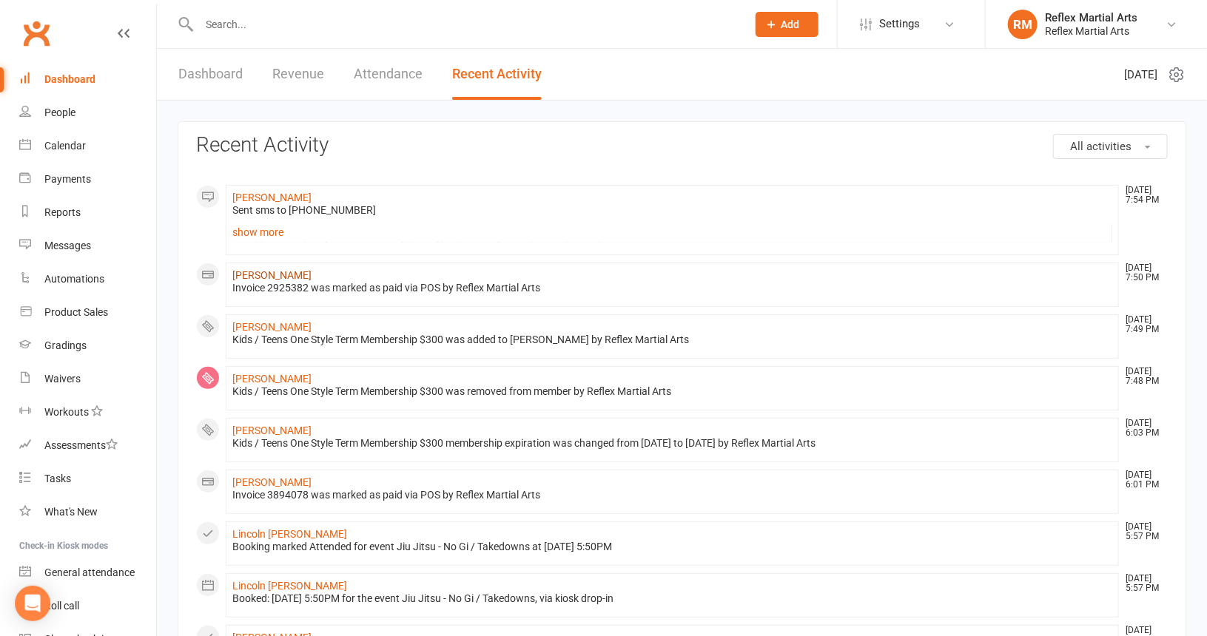
click at [276, 272] on link "[PERSON_NAME]" at bounding box center [271, 275] width 79 height 12
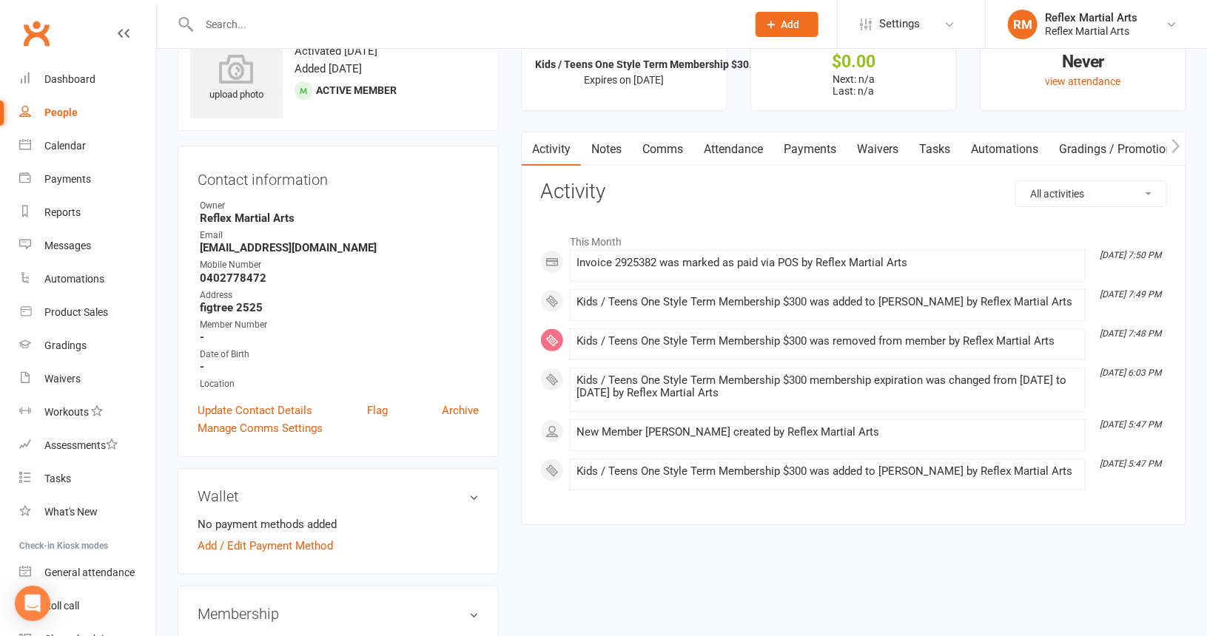
scroll to position [74, 0]
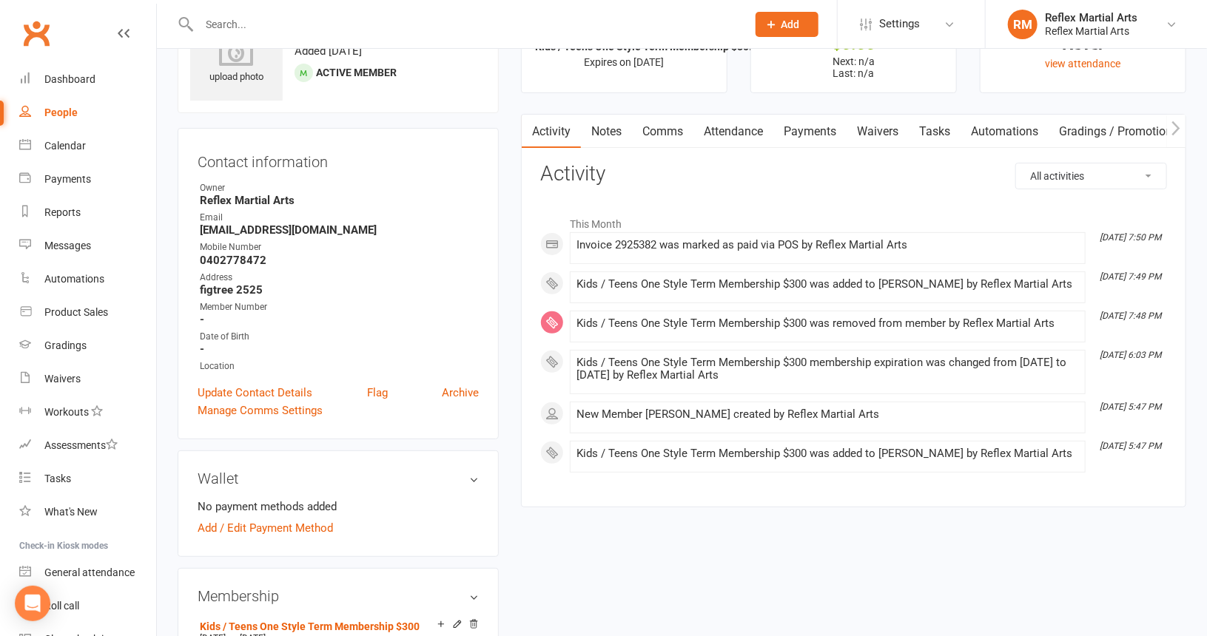
click at [667, 127] on link "Comms" at bounding box center [662, 132] width 61 height 34
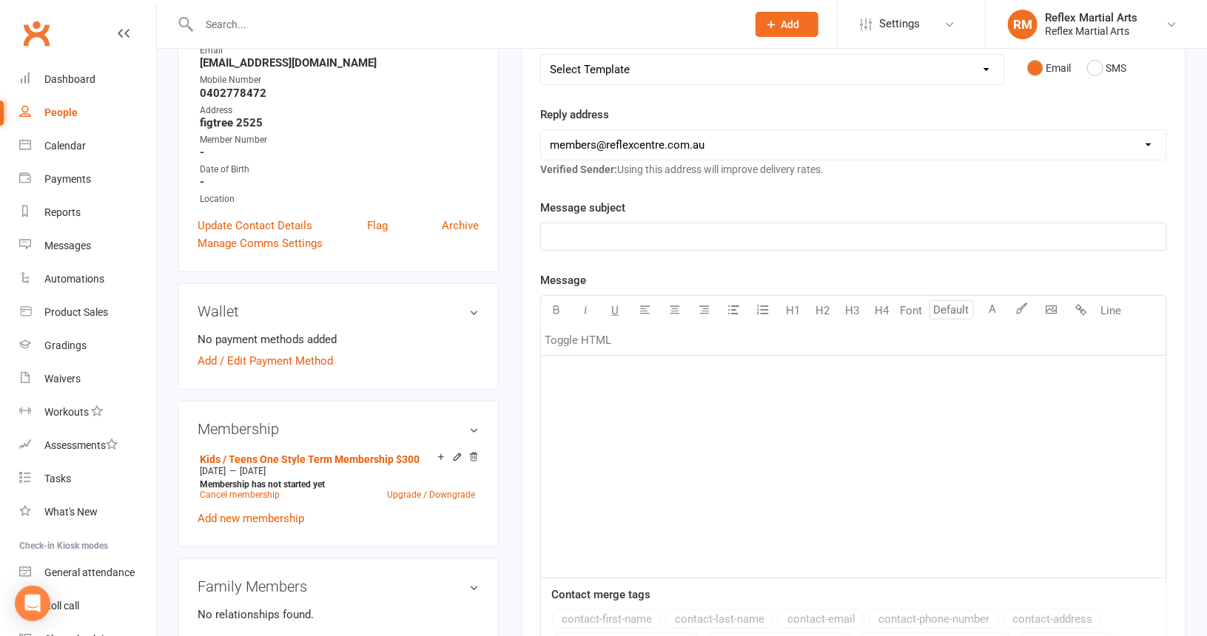
scroll to position [222, 0]
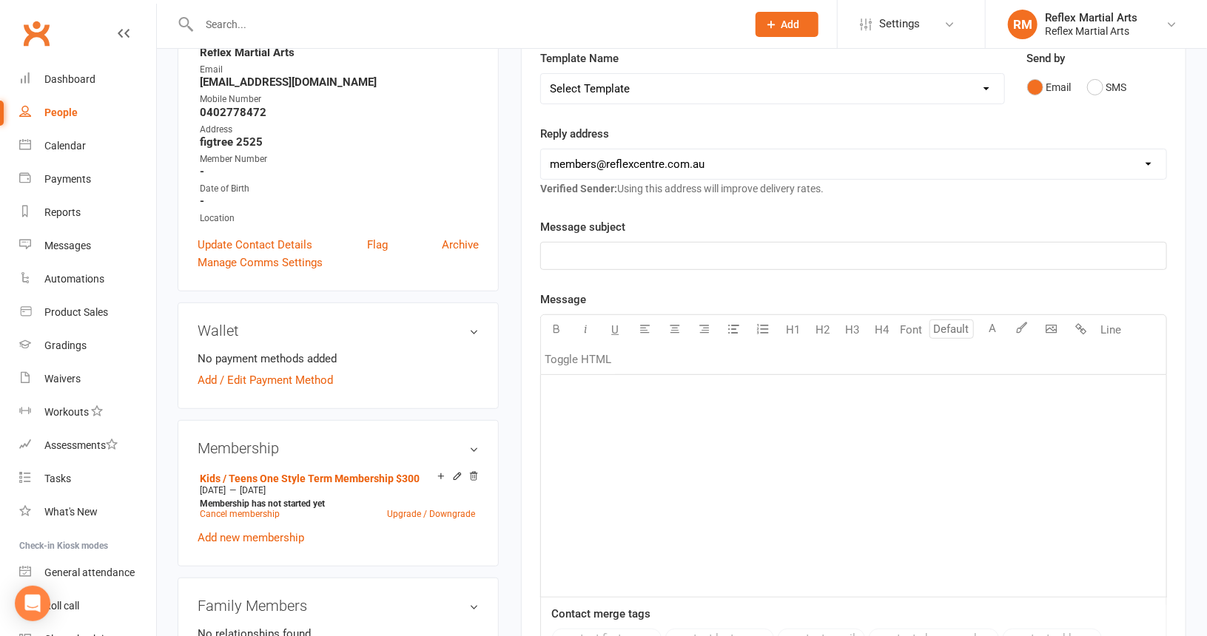
click at [605, 386] on p "﻿" at bounding box center [853, 394] width 607 height 18
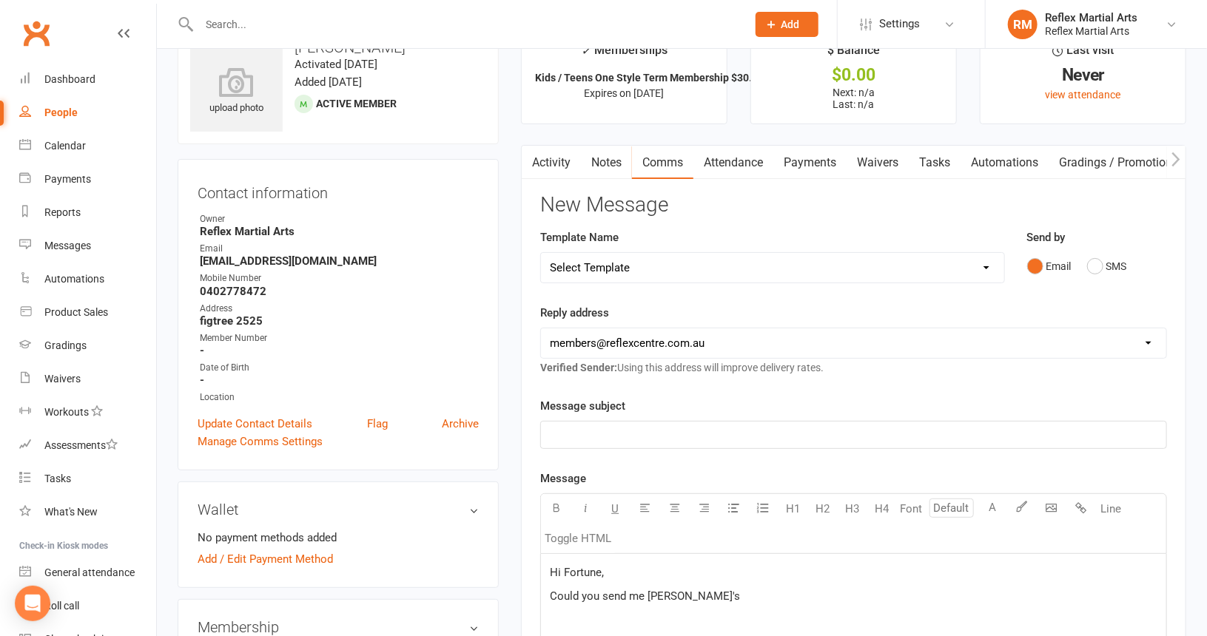
scroll to position [154, 0]
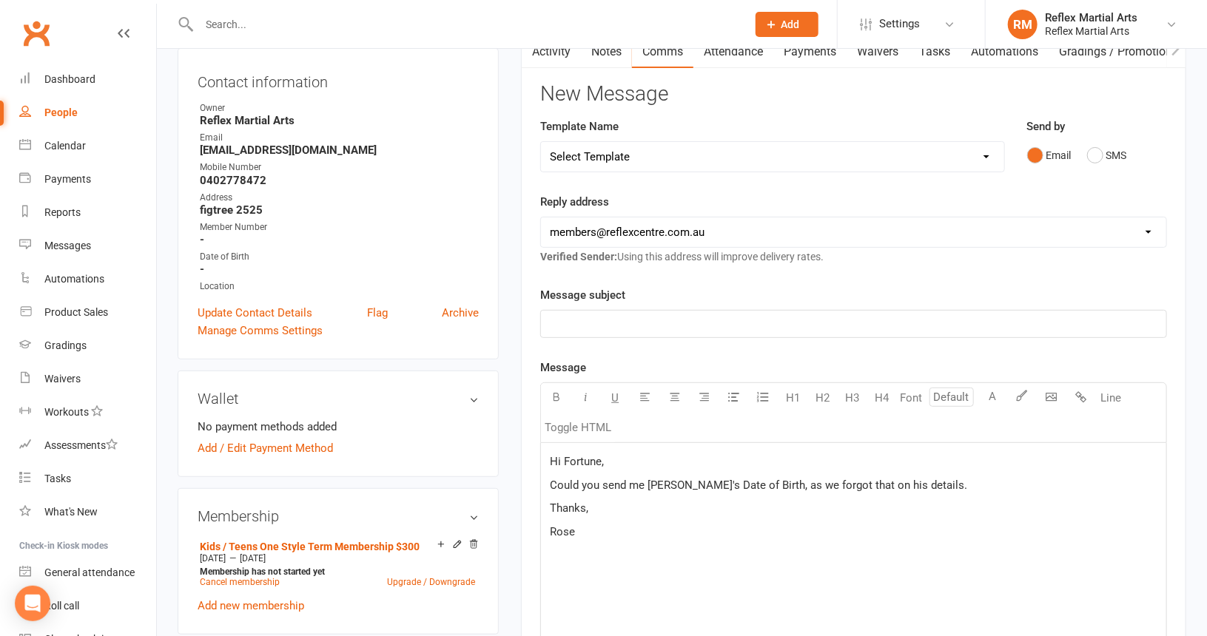
click at [585, 531] on p "Rose" at bounding box center [853, 532] width 607 height 18
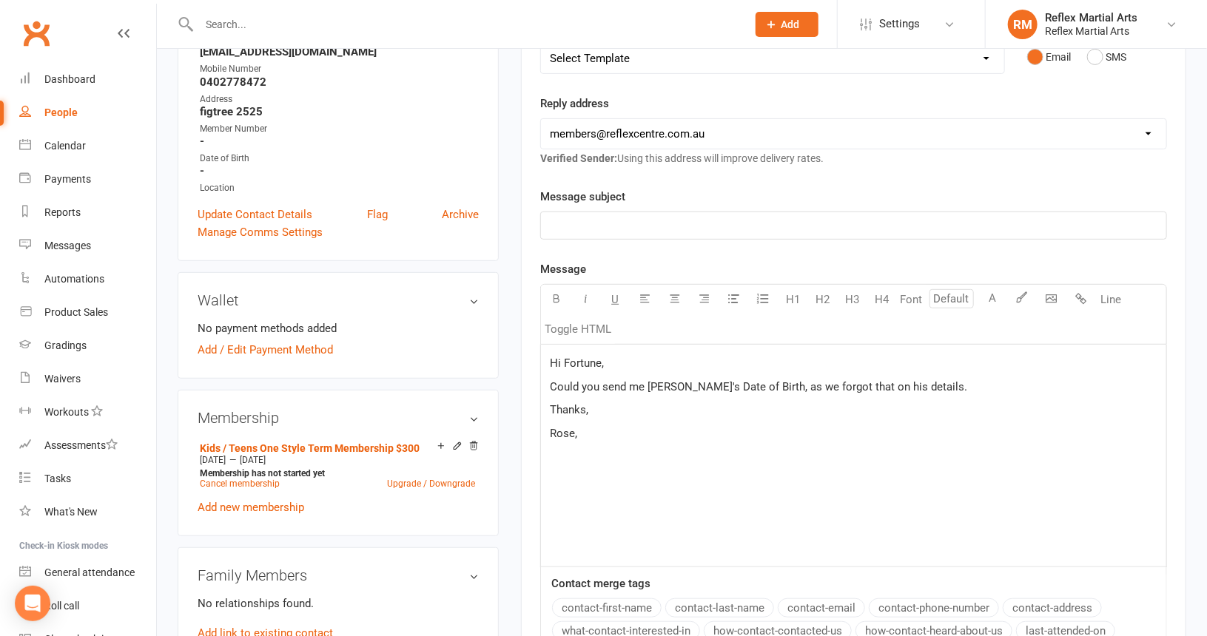
scroll to position [376, 0]
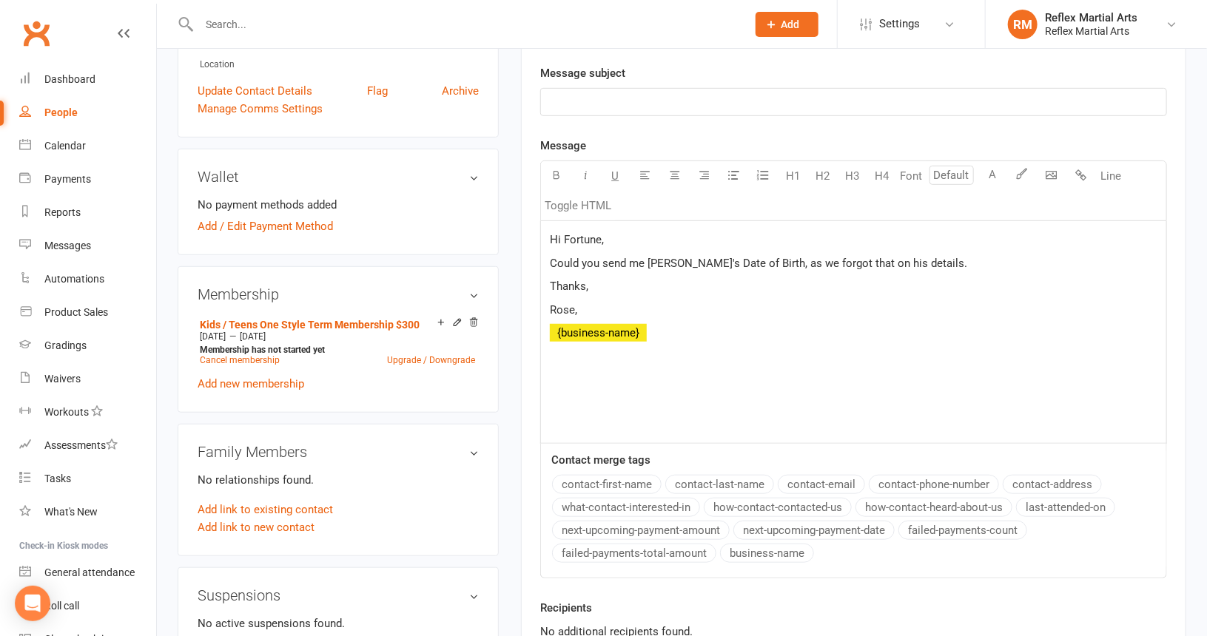
click at [733, 550] on button "business-name" at bounding box center [767, 553] width 94 height 19
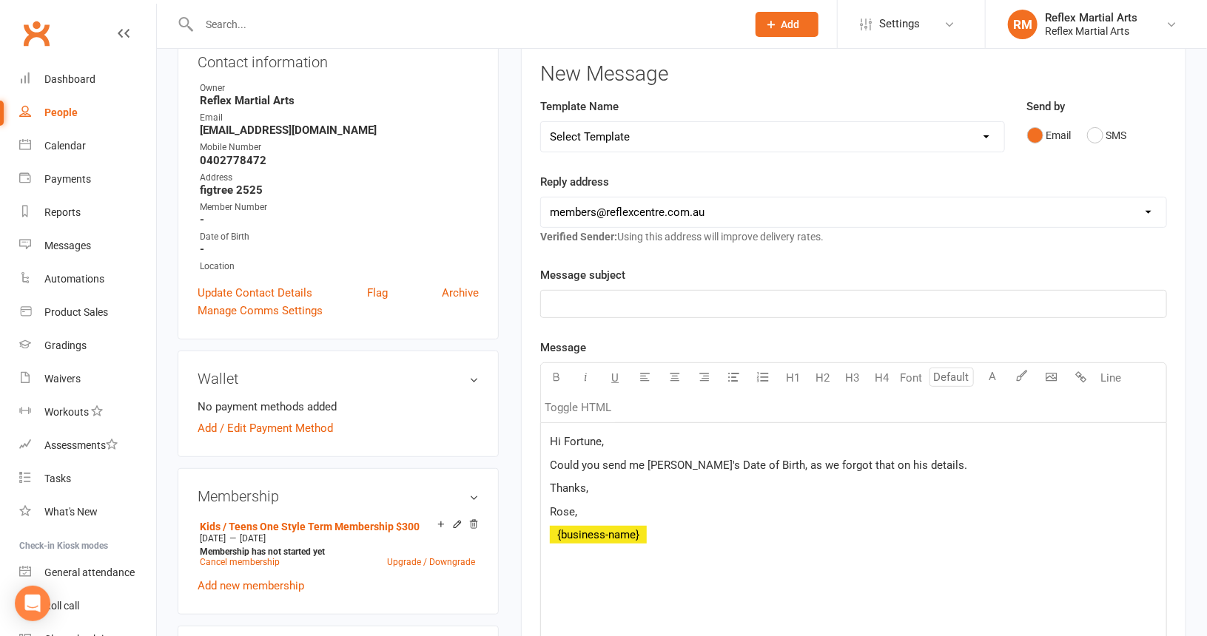
scroll to position [154, 0]
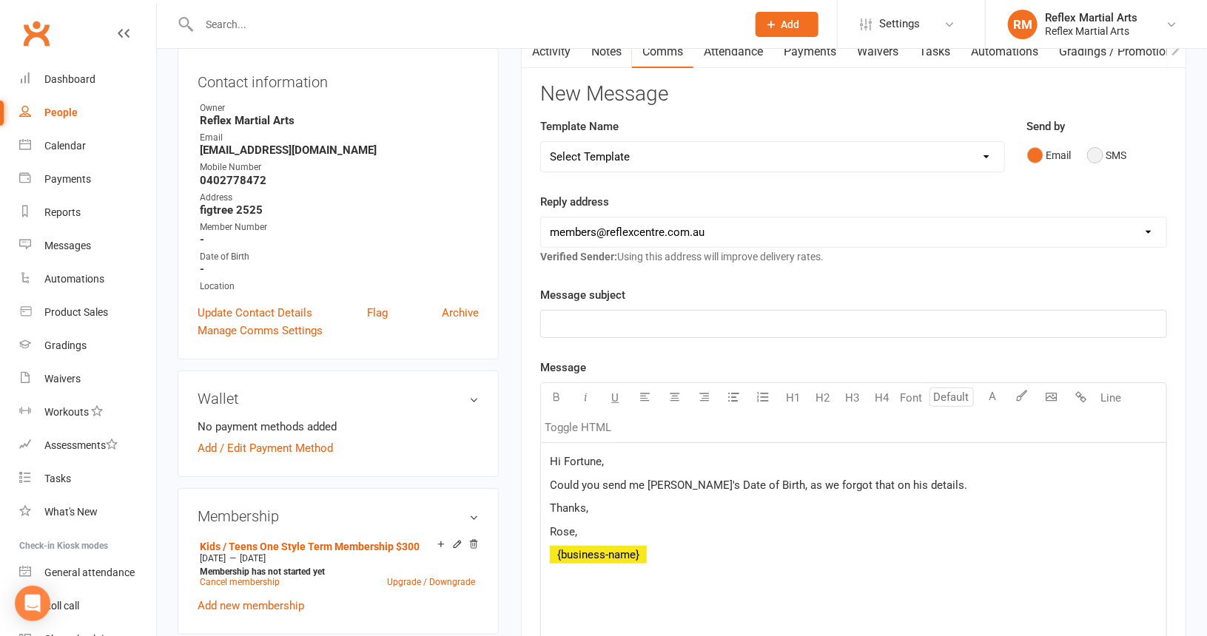
click at [1097, 157] on button "SMS" at bounding box center [1107, 155] width 40 height 28
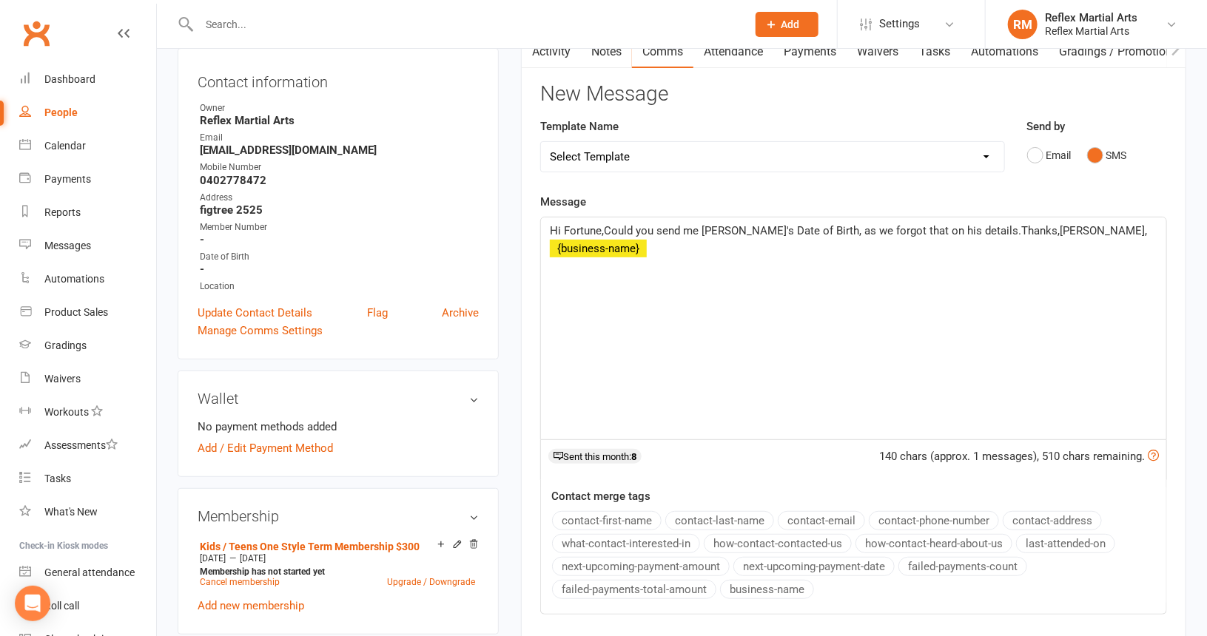
click at [605, 224] on span "Hi Fortune,Could you send me [PERSON_NAME]'s Date of Birth, as we forgot that o…" at bounding box center [848, 230] width 597 height 13
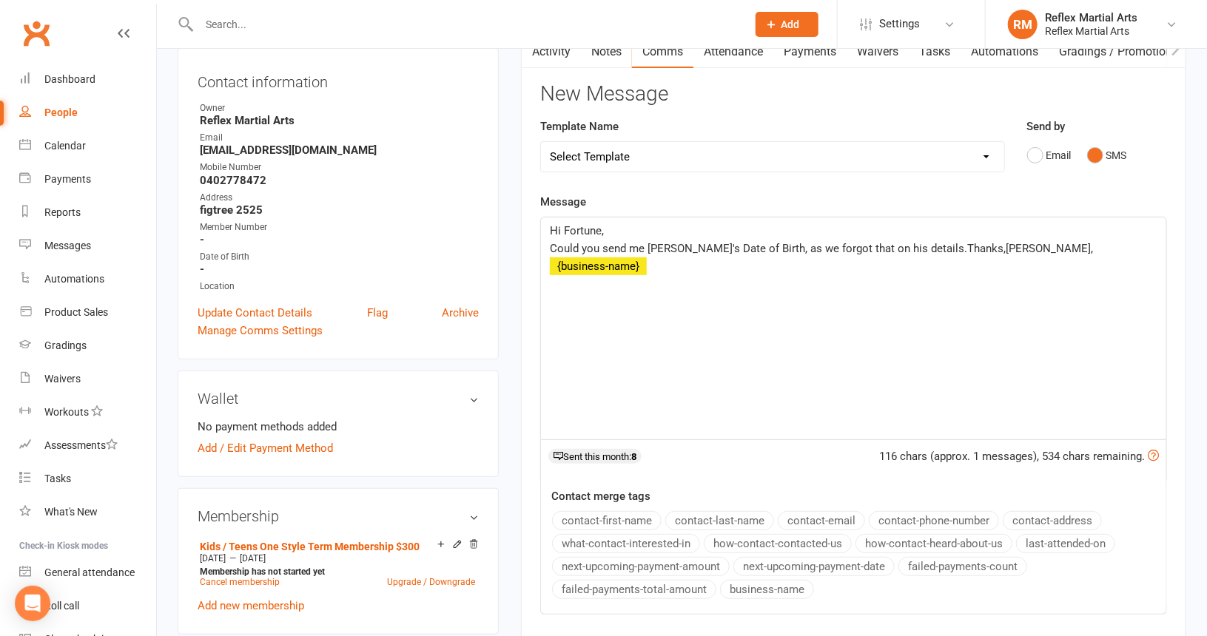
click at [916, 245] on span "Could you send me [PERSON_NAME]'s Date of Birth, as we forgot that on his detai…" at bounding box center [821, 248] width 543 height 13
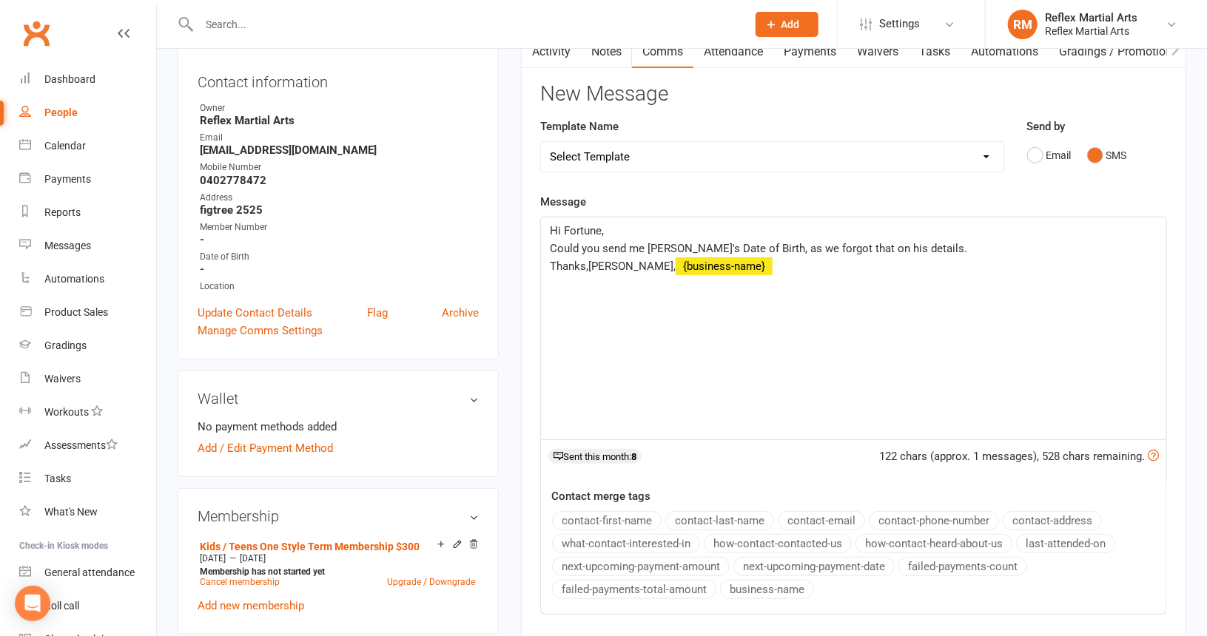
click at [590, 261] on span "Thanks,[PERSON_NAME]," at bounding box center [613, 266] width 126 height 13
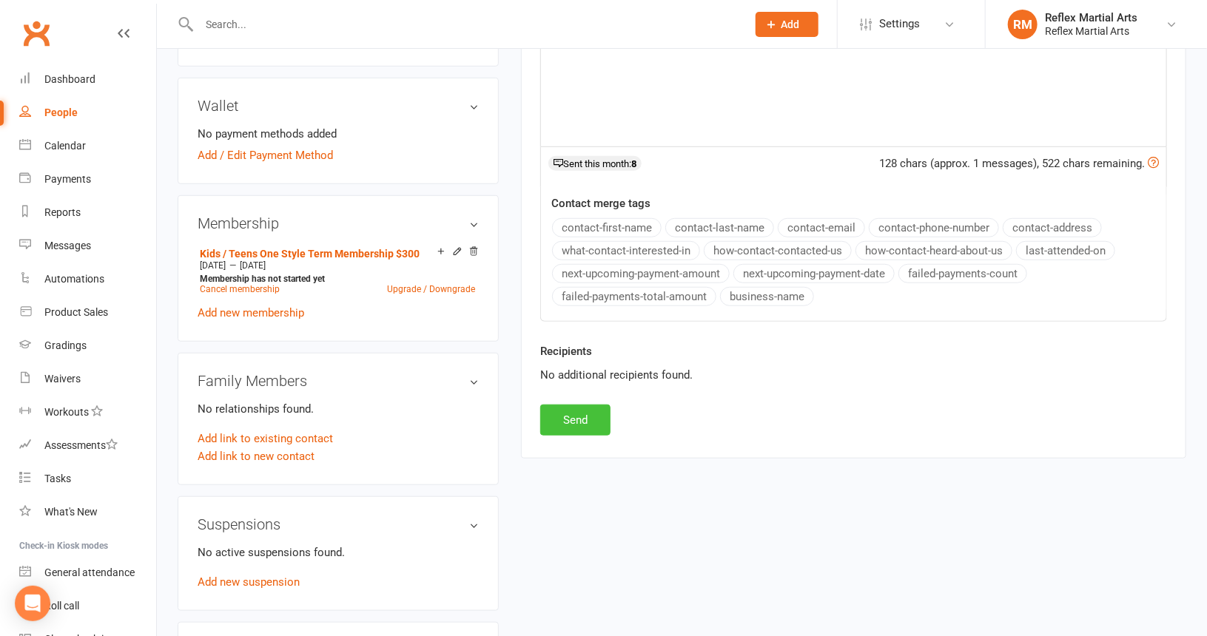
scroll to position [450, 0]
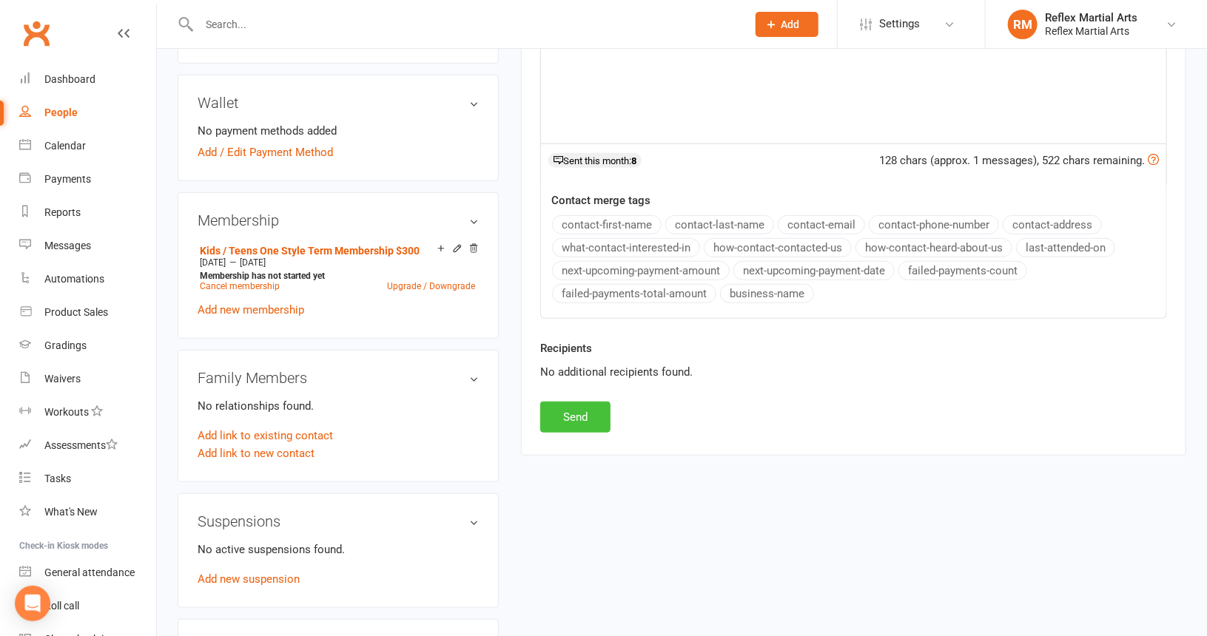
click at [580, 408] on button "Send" at bounding box center [575, 417] width 70 height 31
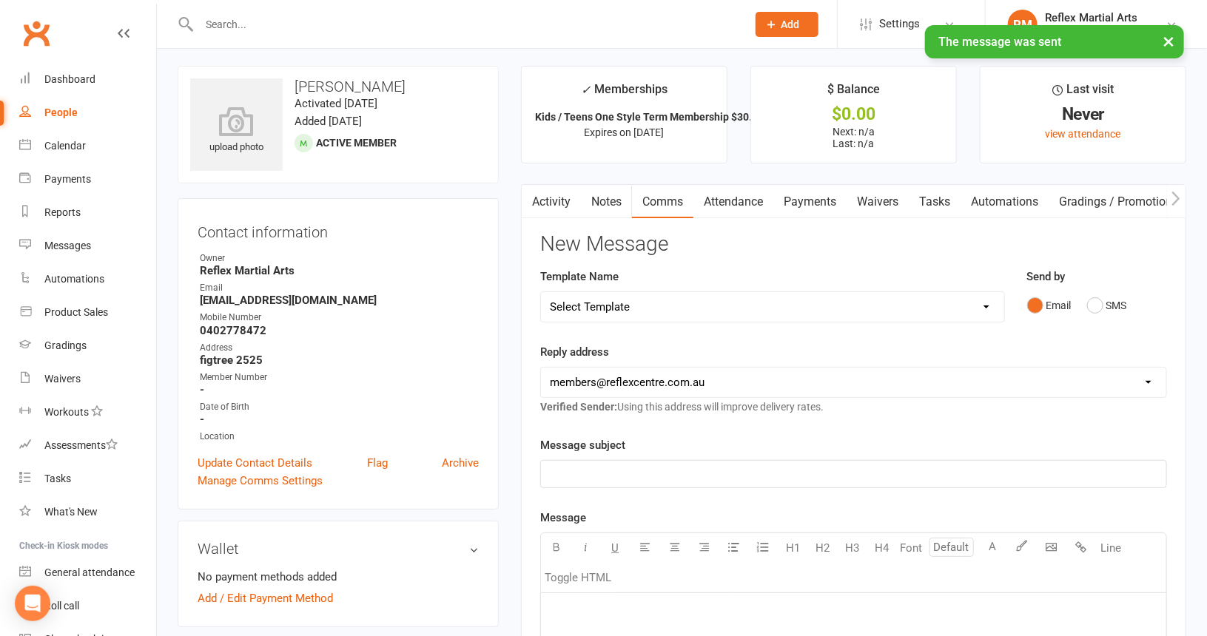
scroll to position [0, 0]
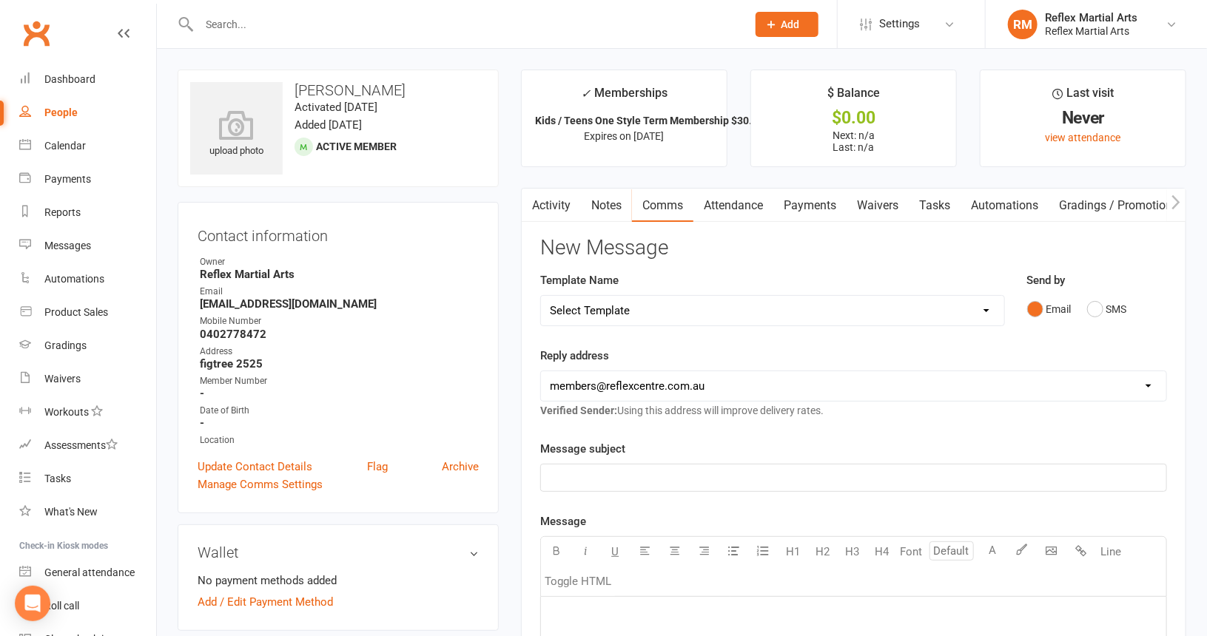
click at [821, 206] on link "Payments" at bounding box center [809, 206] width 73 height 34
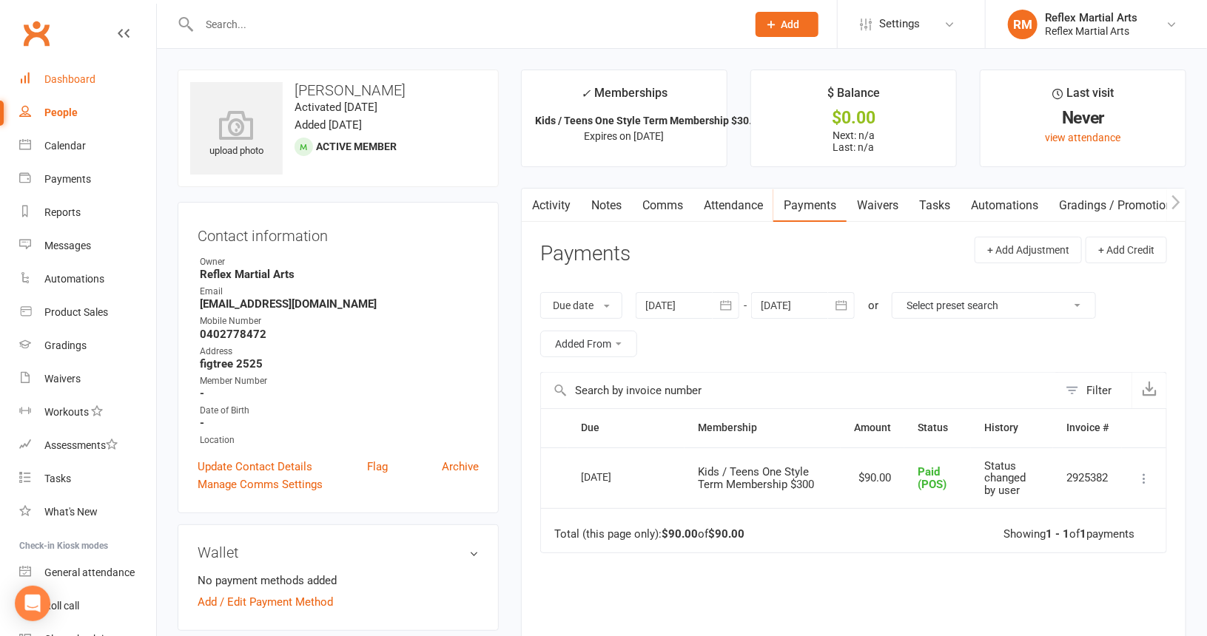
click at [69, 73] on div "Dashboard" at bounding box center [69, 79] width 51 height 12
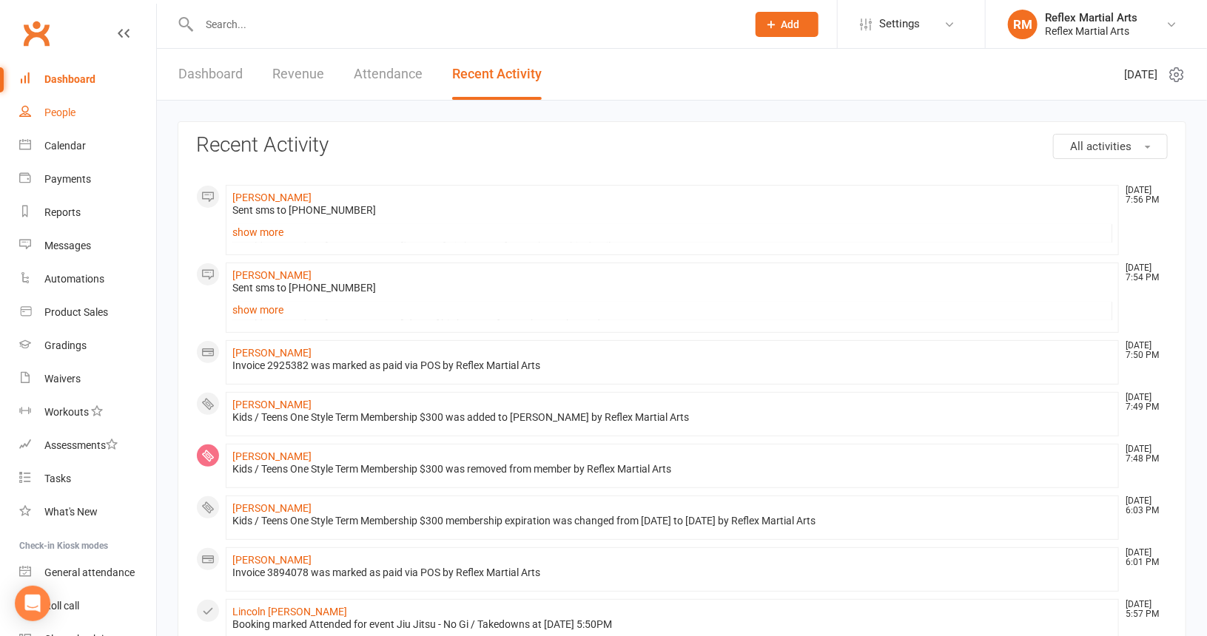
click at [68, 112] on div "People" at bounding box center [59, 113] width 31 height 12
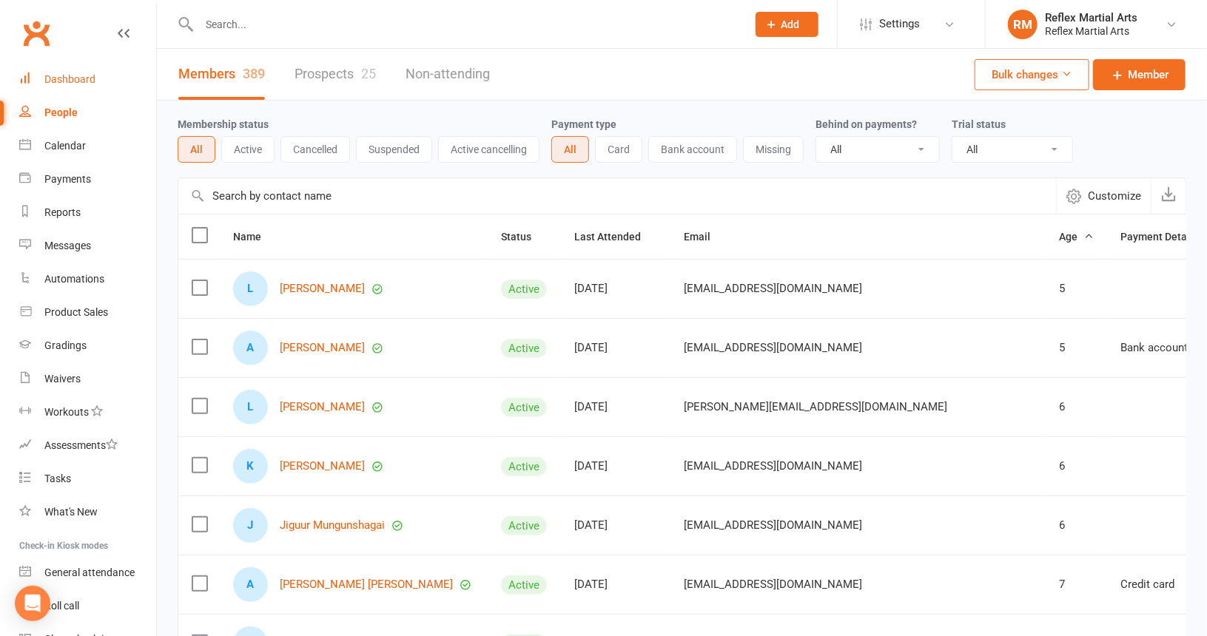
click at [75, 79] on div "Dashboard" at bounding box center [69, 79] width 51 height 12
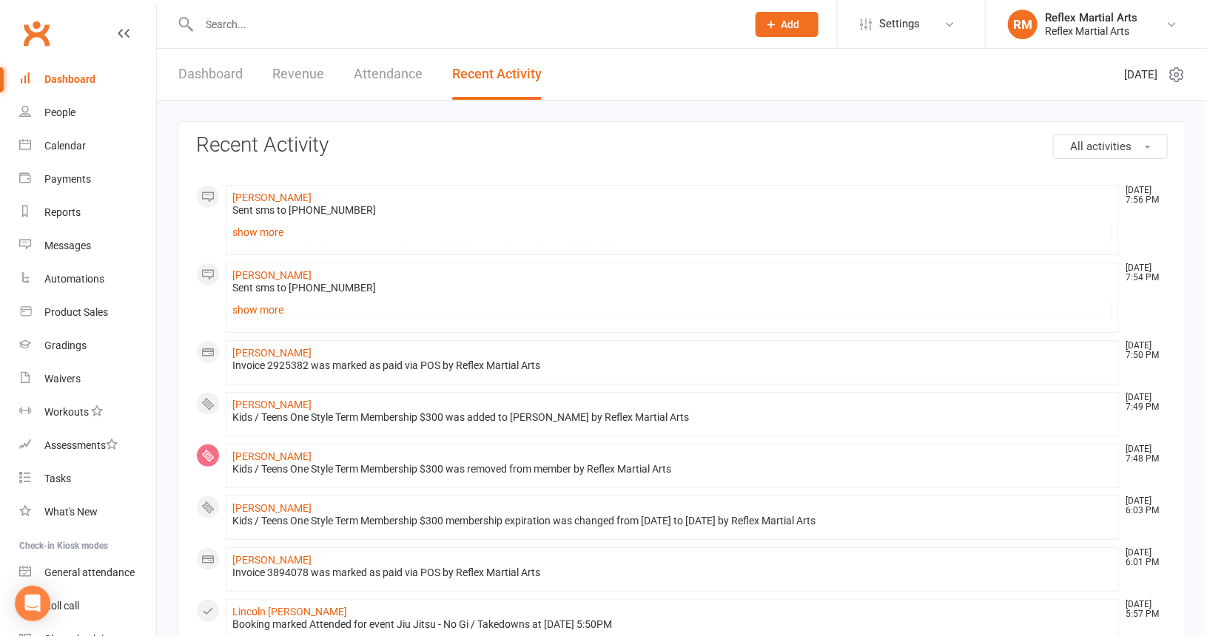
click at [184, 71] on link "Dashboard" at bounding box center [210, 74] width 64 height 51
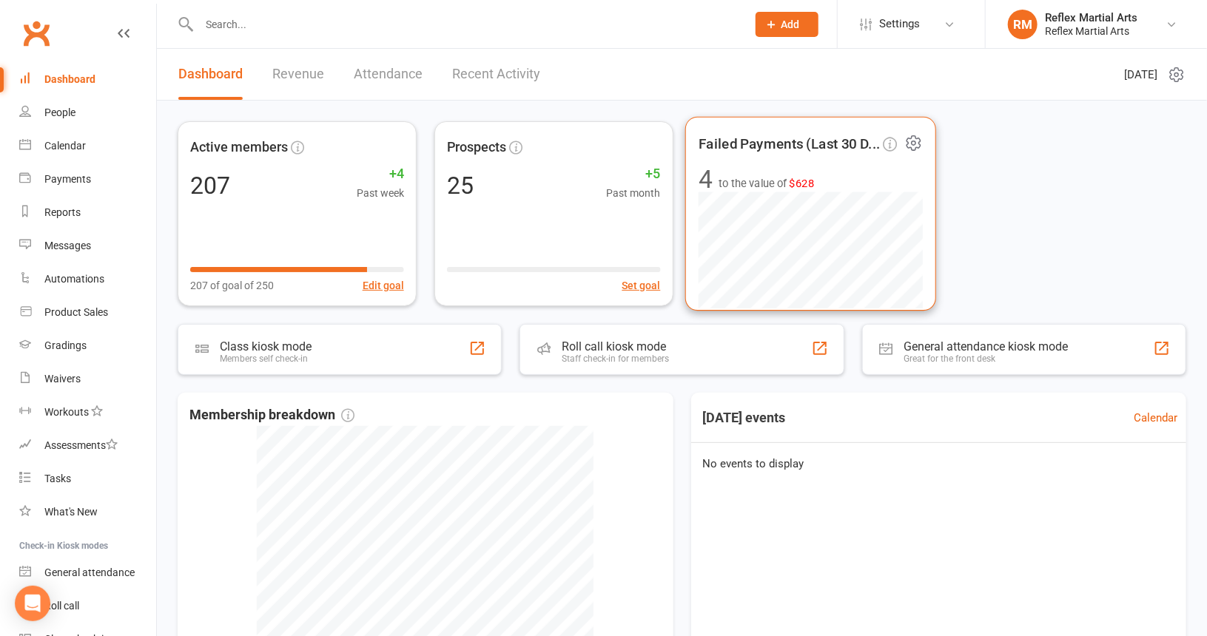
click at [810, 180] on span "$628" at bounding box center [801, 183] width 25 height 13
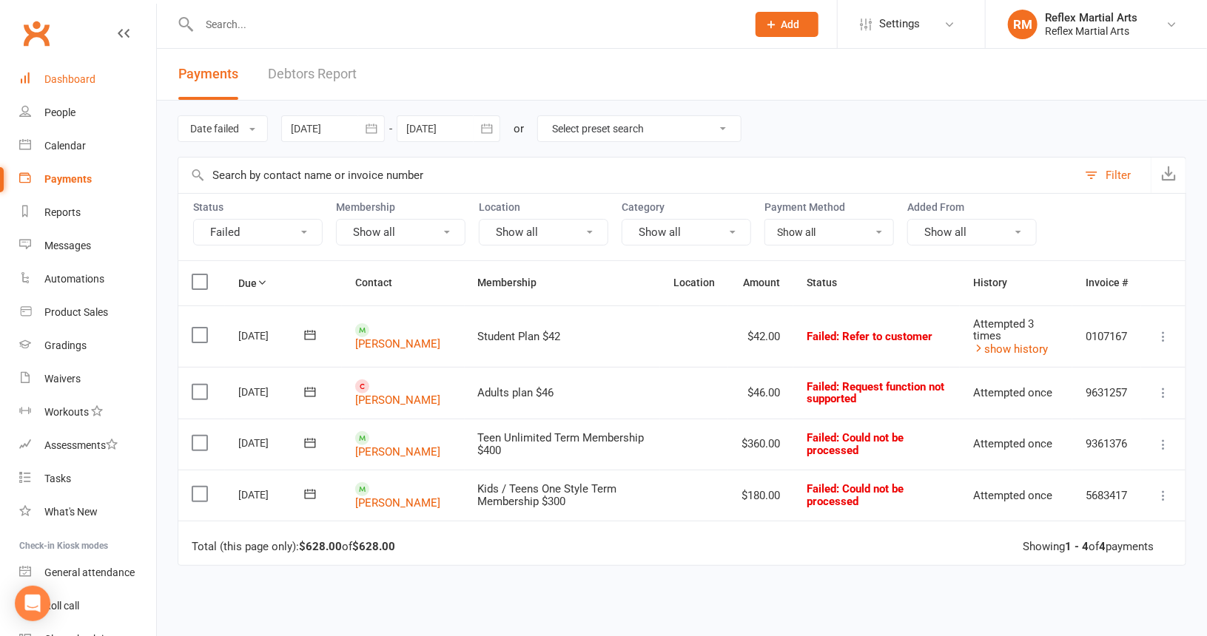
click at [65, 81] on div "Dashboard" at bounding box center [69, 79] width 51 height 12
